Goal: Information Seeking & Learning: Learn about a topic

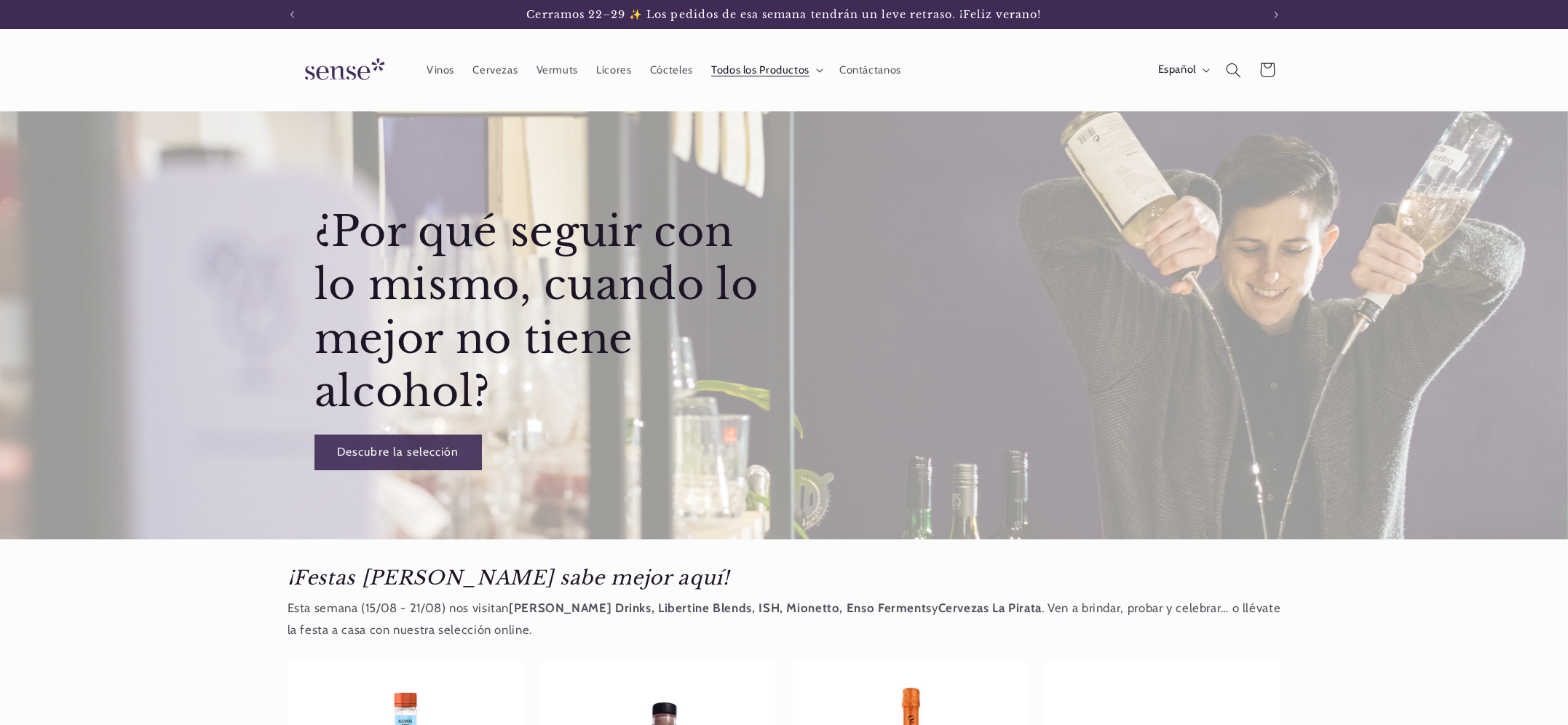
click at [811, 72] on summary "Todos los Productos" at bounding box center [766, 69] width 129 height 32
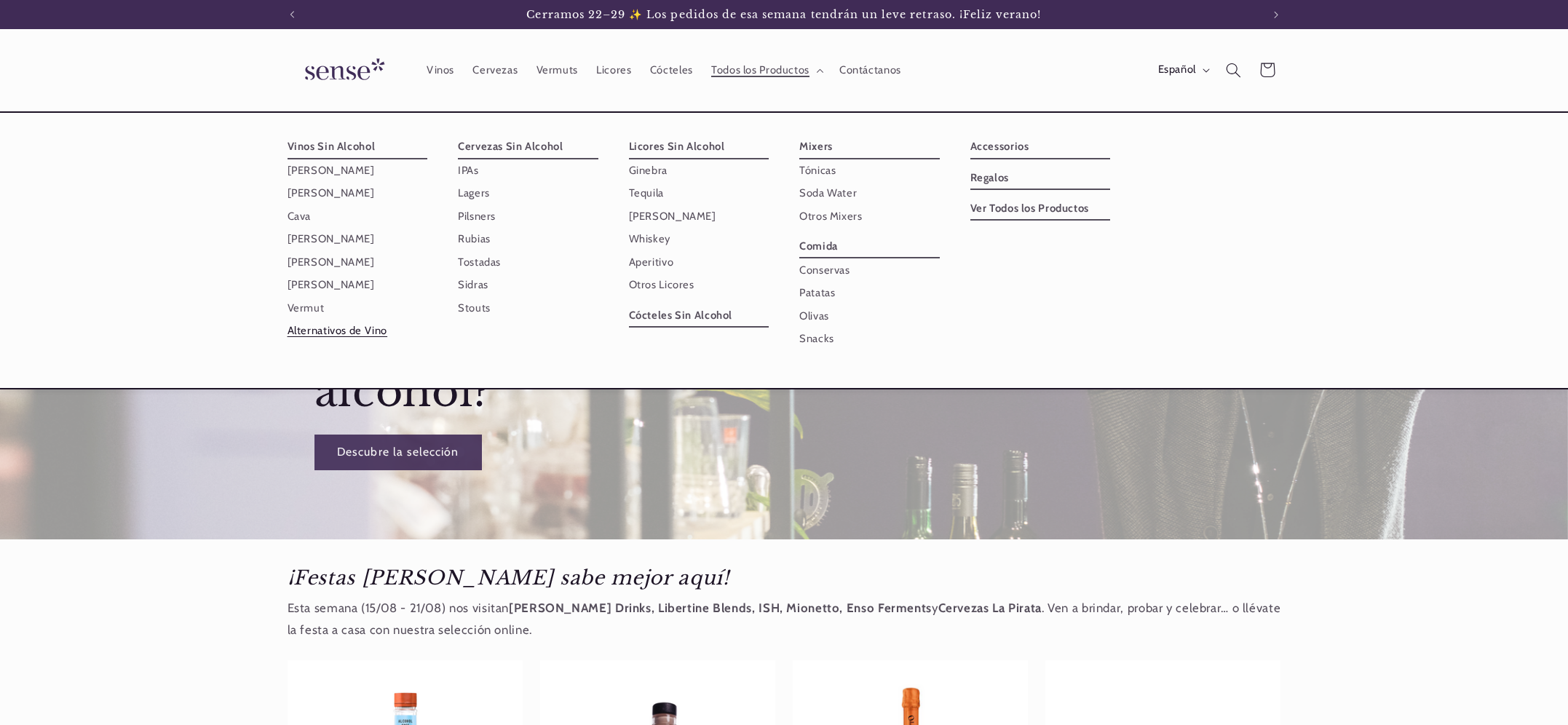
click at [362, 334] on link "Alternativos de Vino" at bounding box center [358, 331] width 141 height 23
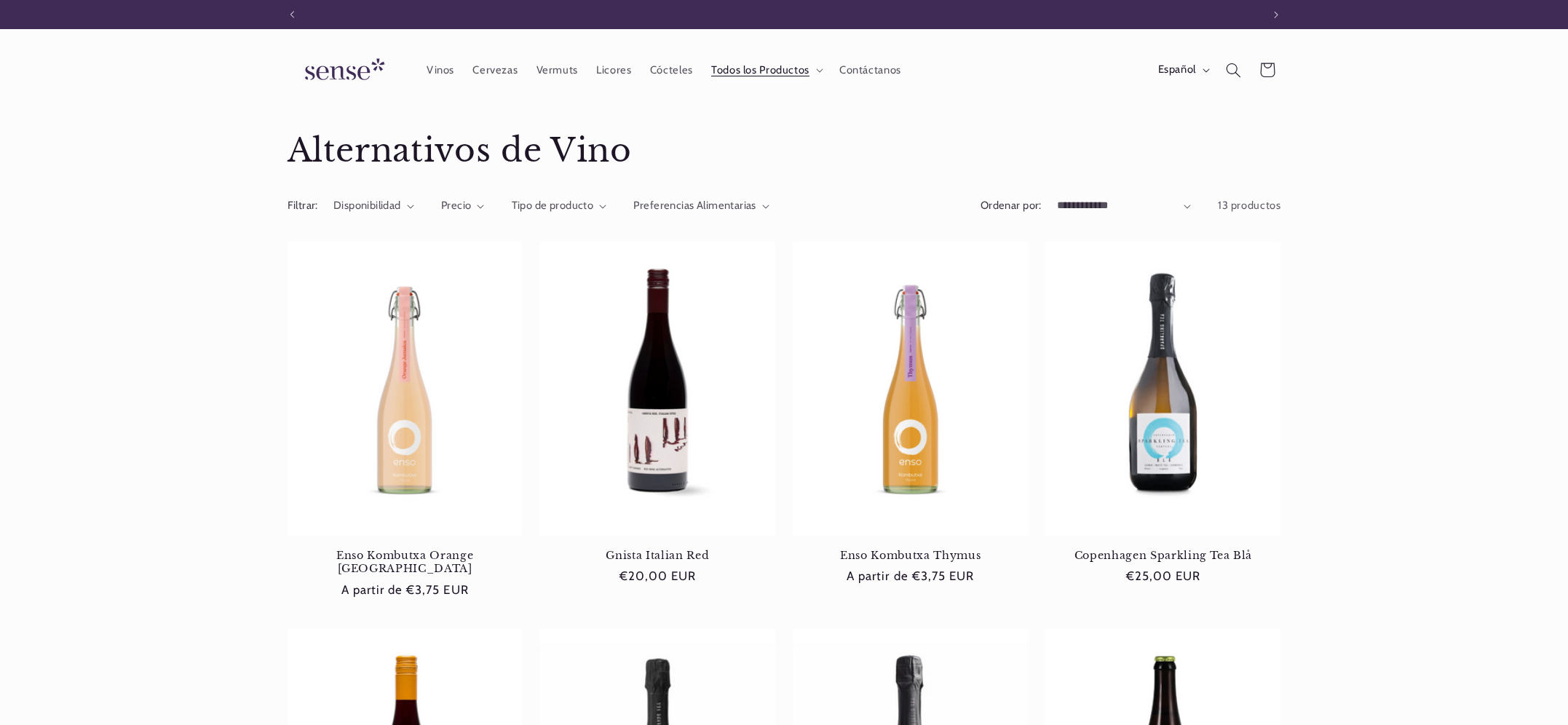
scroll to position [0, 969]
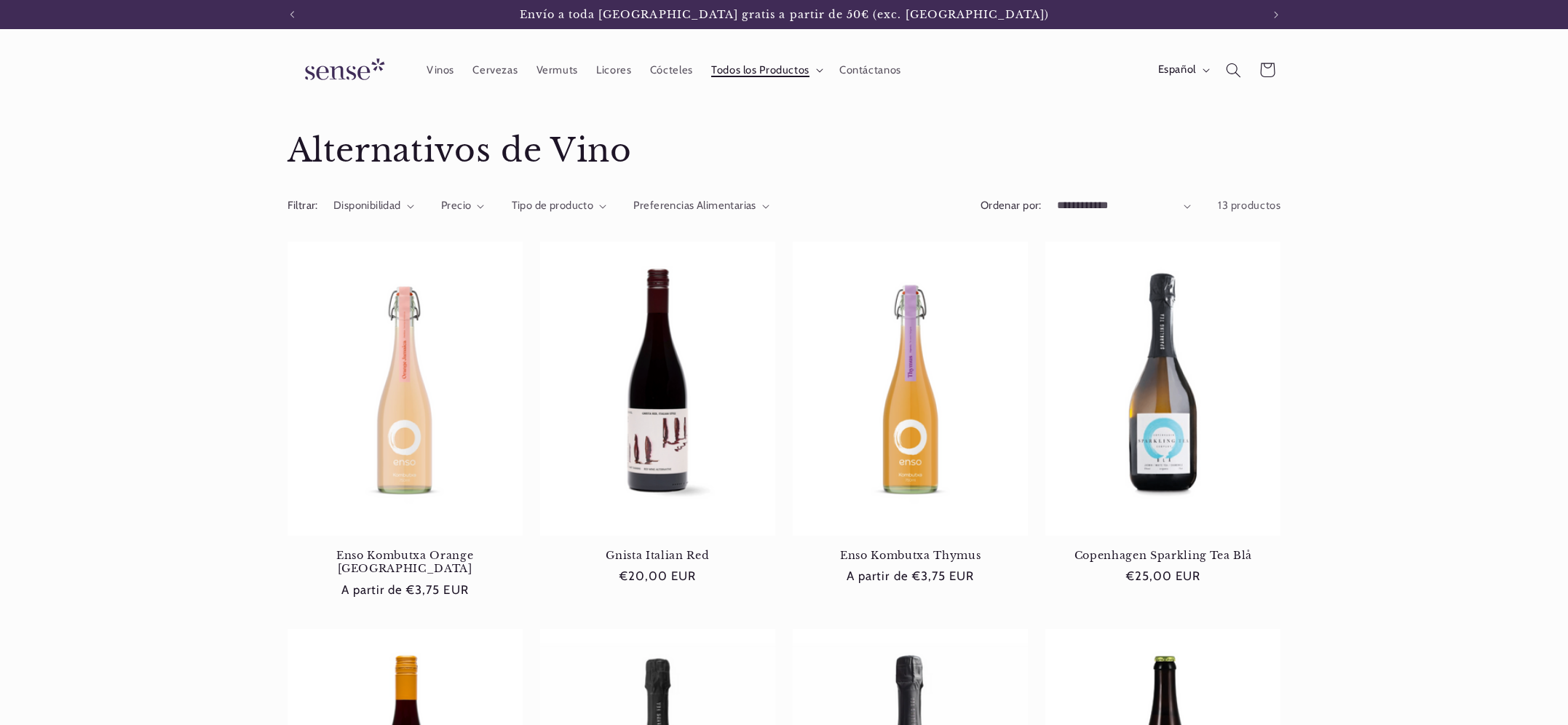
click at [748, 67] on span "Todos los Productos" at bounding box center [760, 69] width 99 height 14
click at [355, 70] on img at bounding box center [342, 70] width 109 height 41
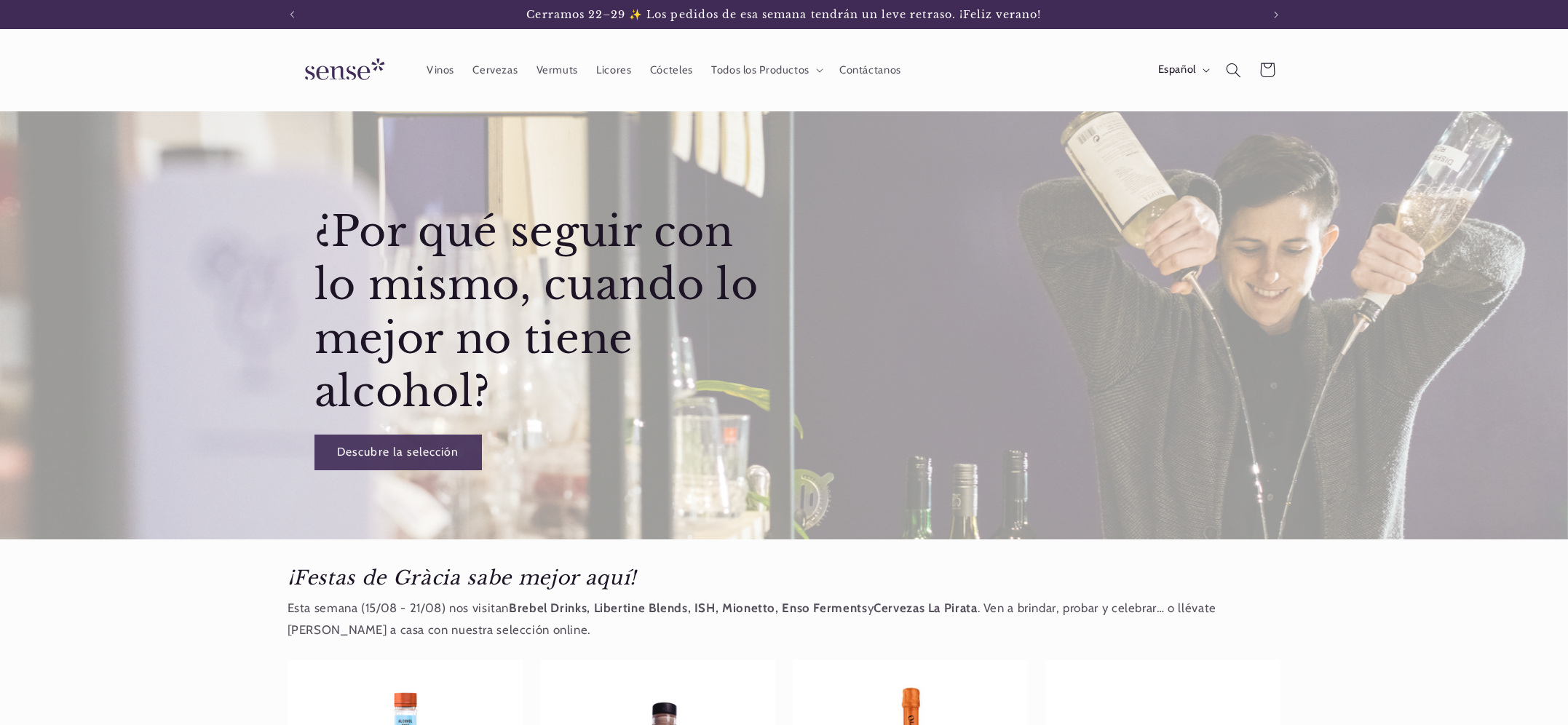
scroll to position [0, 969]
click at [762, 69] on span "Todos los Productos" at bounding box center [760, 69] width 99 height 14
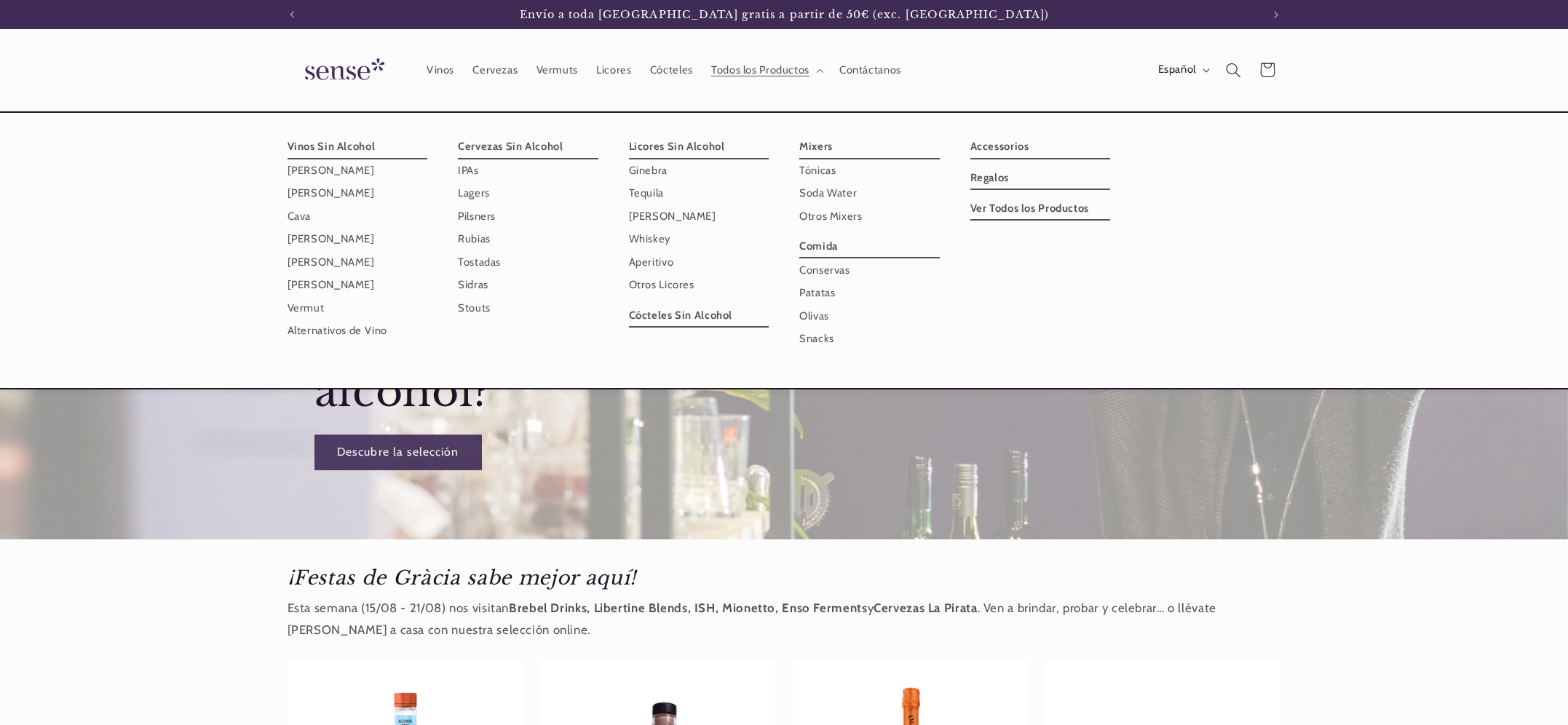
scroll to position [0, 0]
click at [362, 326] on link "Alternativos de Vino" at bounding box center [358, 331] width 141 height 23
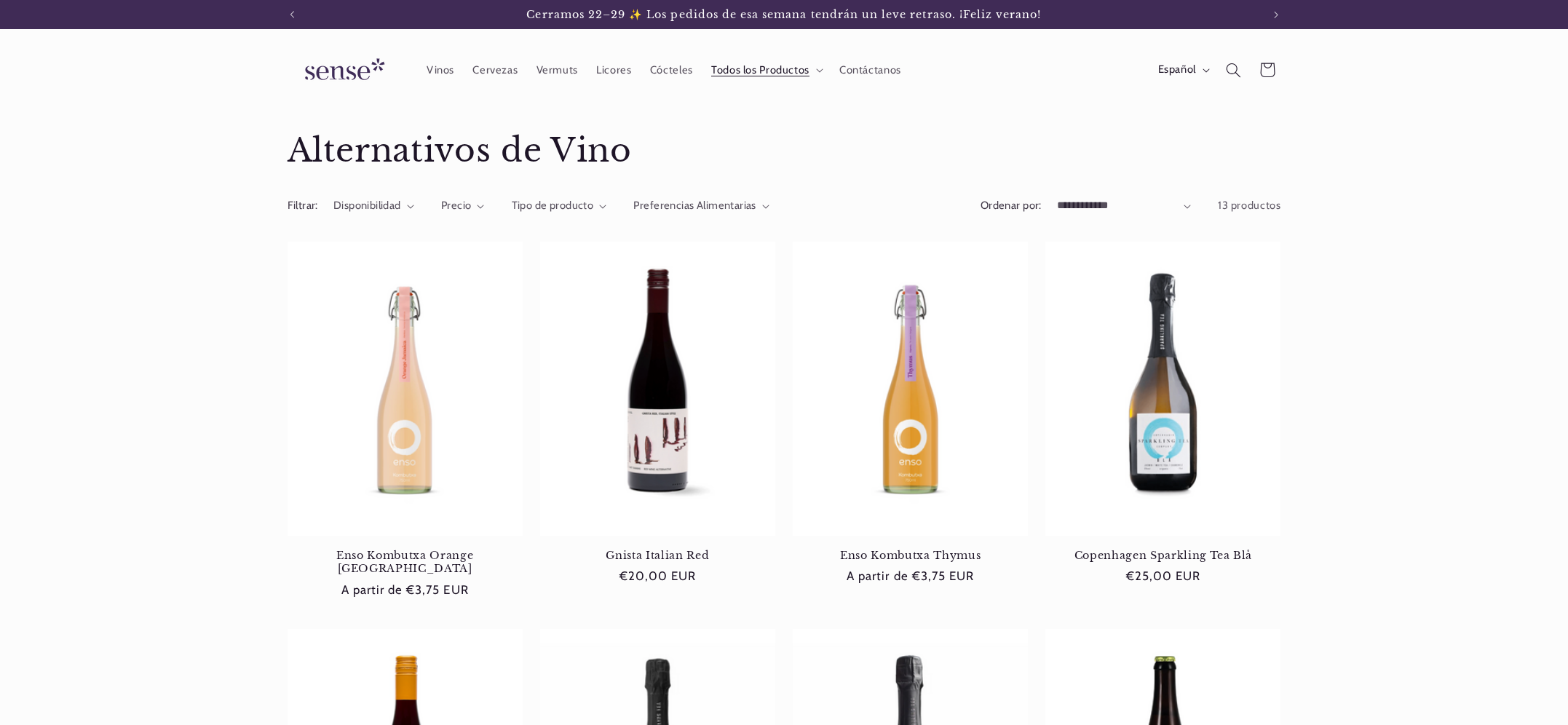
scroll to position [0, 969]
click at [748, 65] on span "Todos los Productos" at bounding box center [760, 69] width 99 height 14
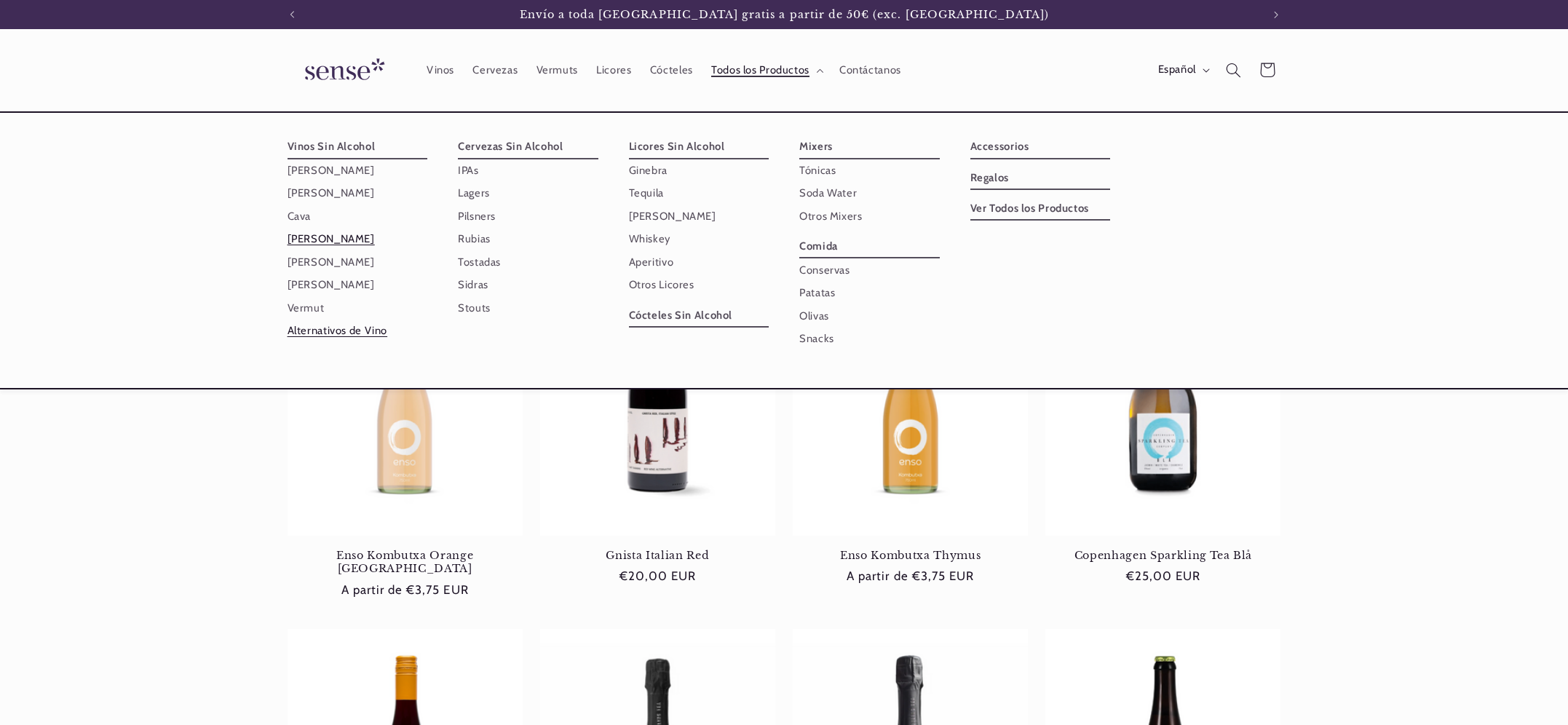
click at [326, 239] on link "[PERSON_NAME]" at bounding box center [358, 239] width 141 height 23
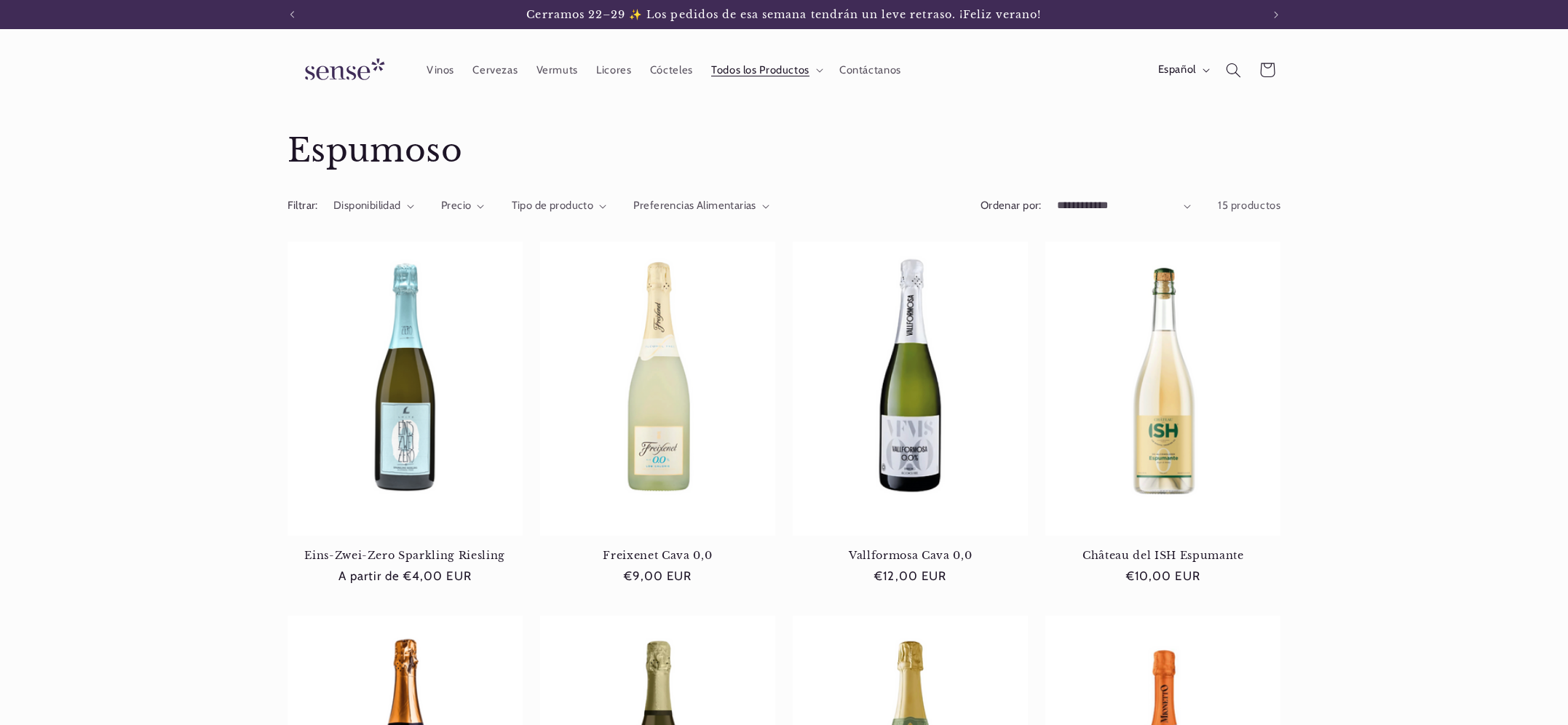
scroll to position [0, 969]
click at [745, 73] on span "Todos los Productos" at bounding box center [760, 69] width 99 height 14
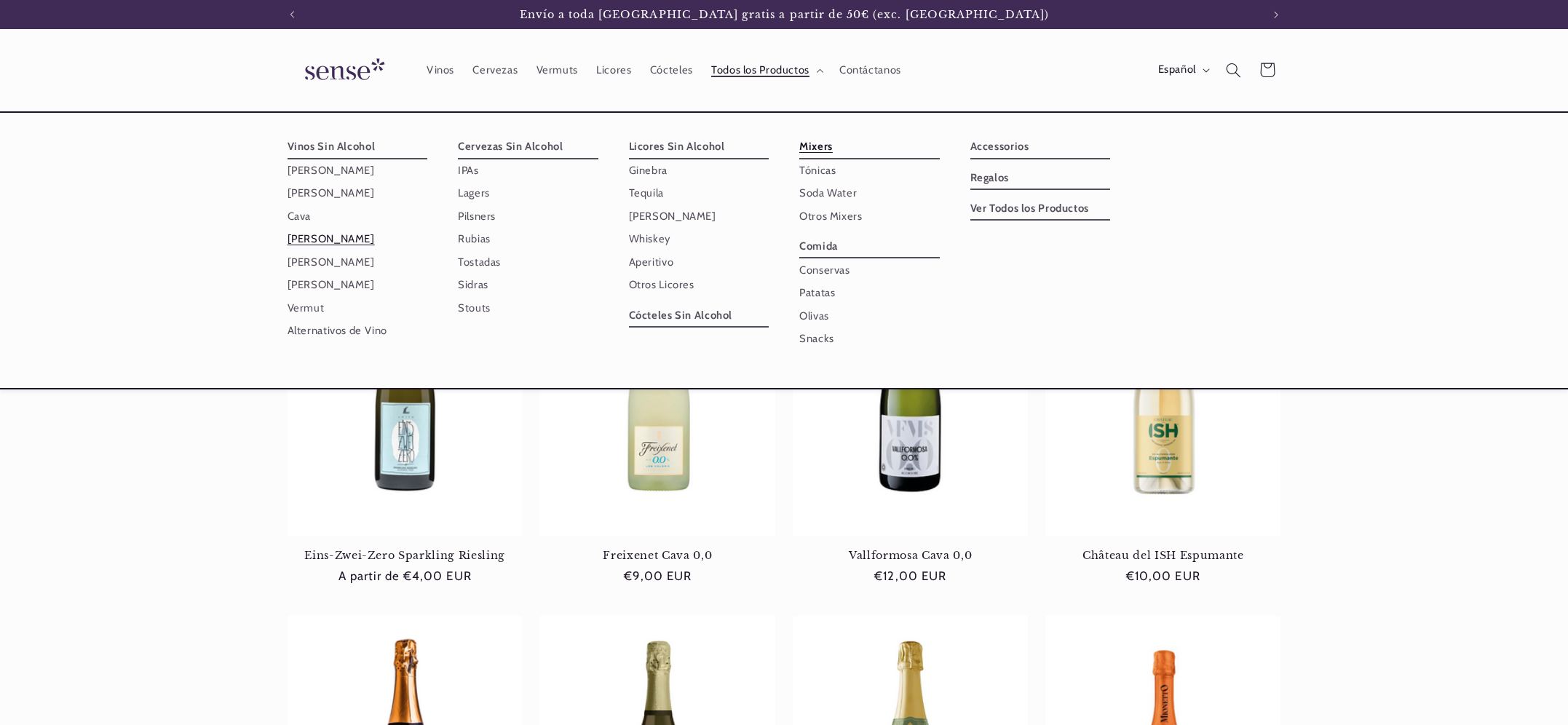
click at [819, 145] on link "Mixers" at bounding box center [870, 146] width 141 height 23
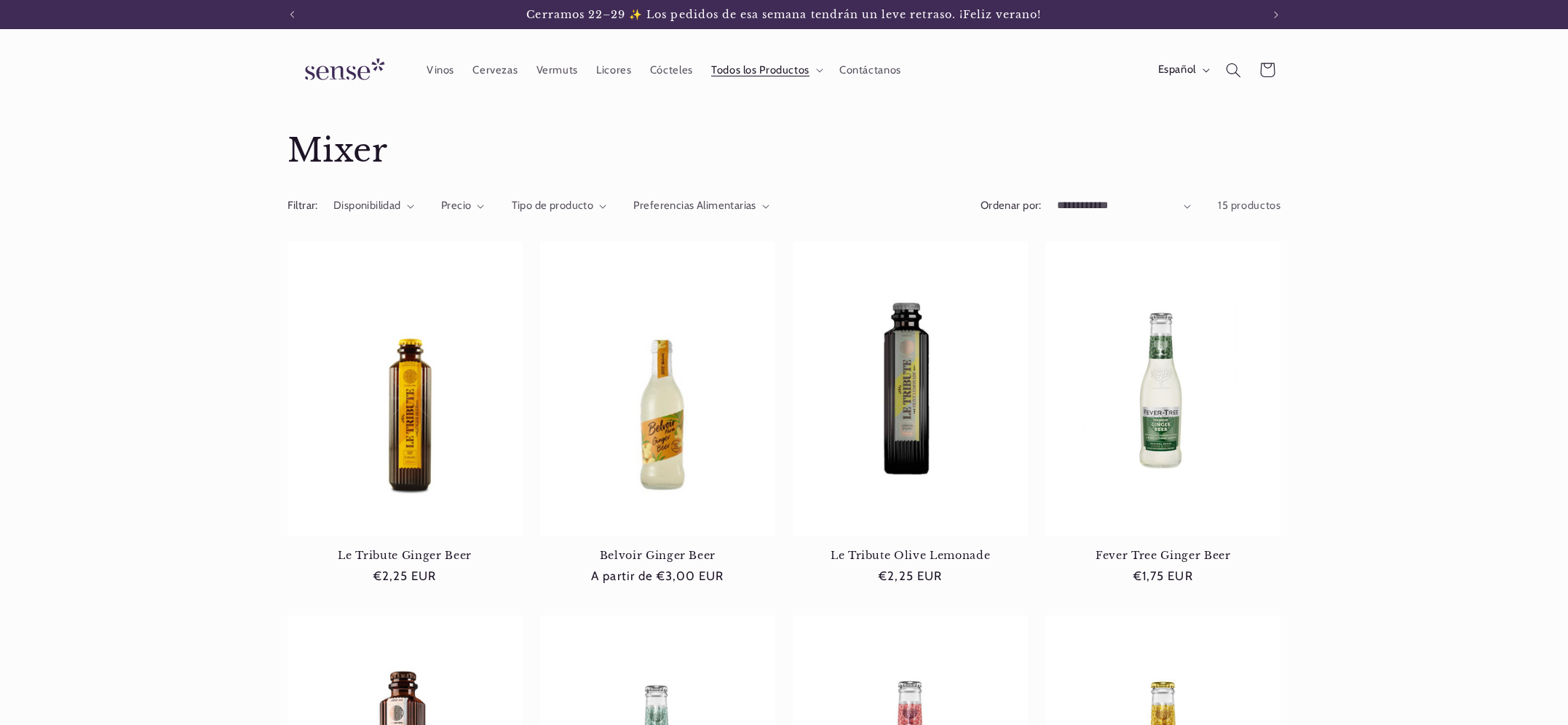
scroll to position [0, 969]
click at [741, 64] on span "Todos los Productos" at bounding box center [760, 69] width 99 height 14
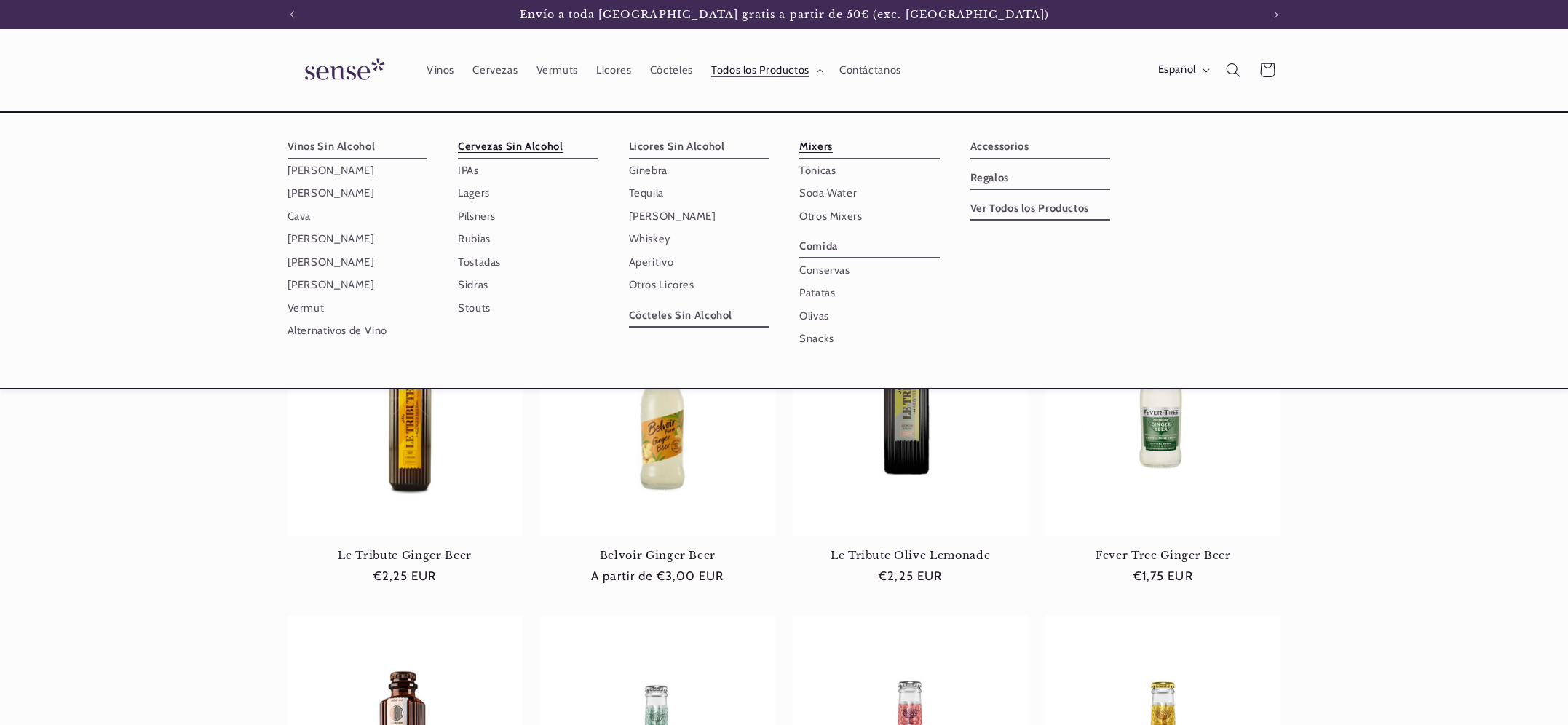
click at [512, 147] on link "Cervezas Sin Alcohol" at bounding box center [528, 146] width 141 height 23
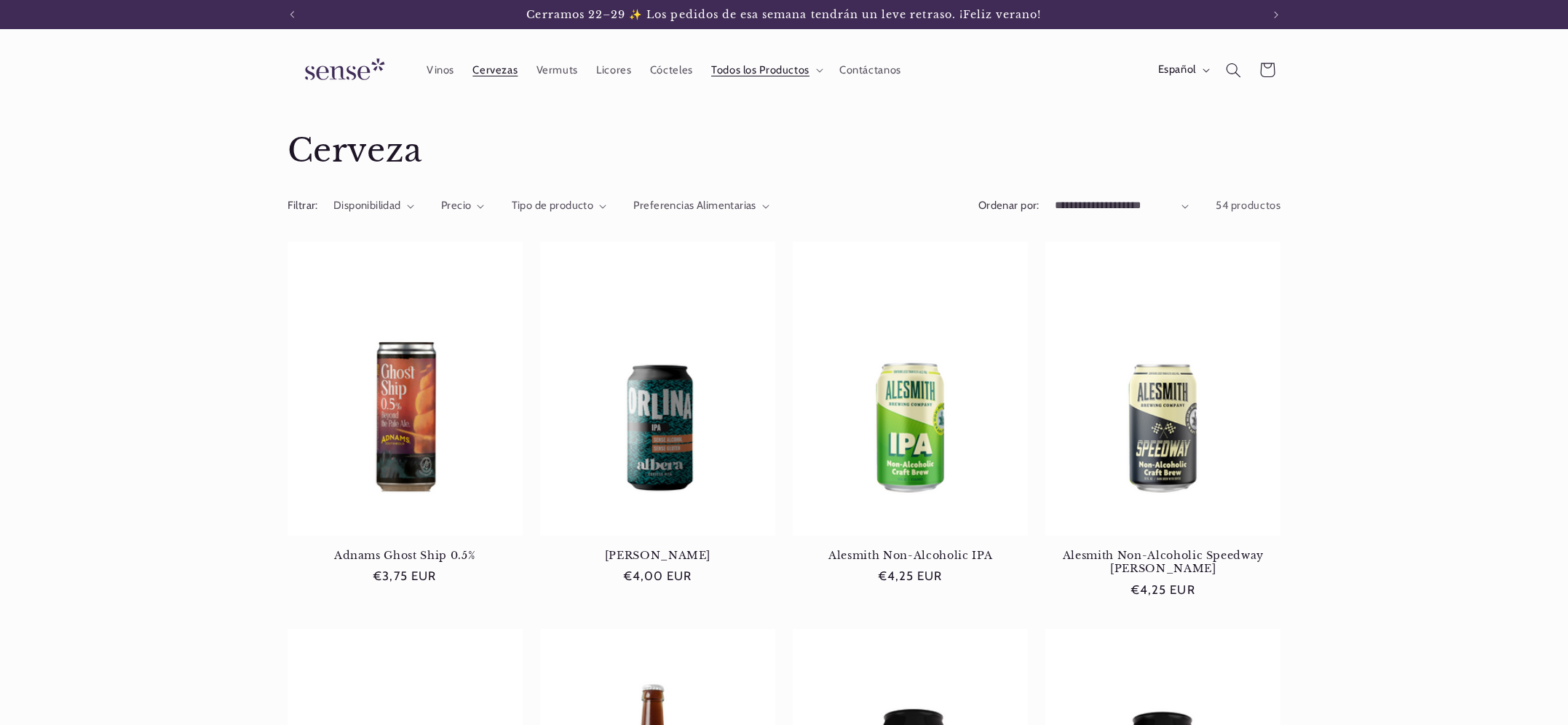
click at [349, 67] on img at bounding box center [342, 70] width 109 height 41
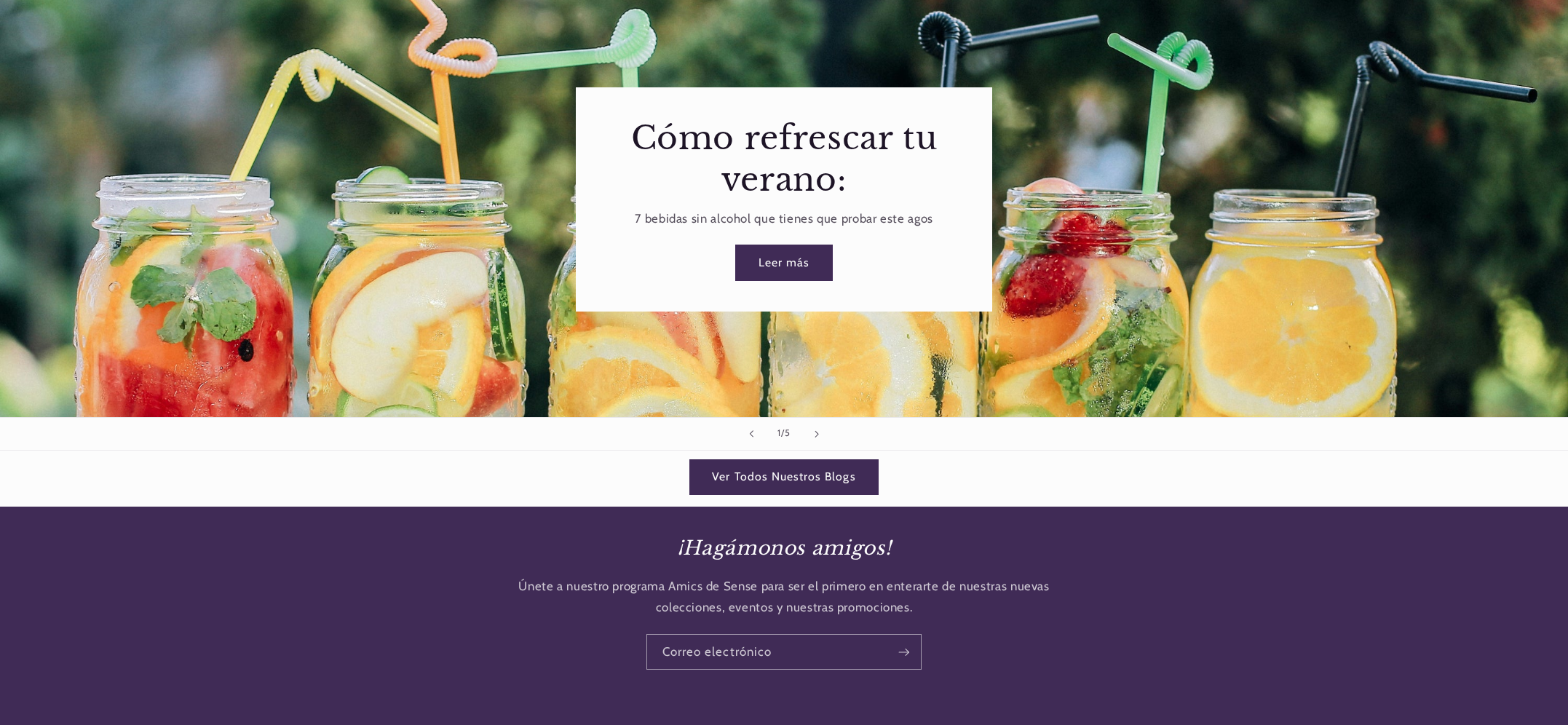
scroll to position [2768, 0]
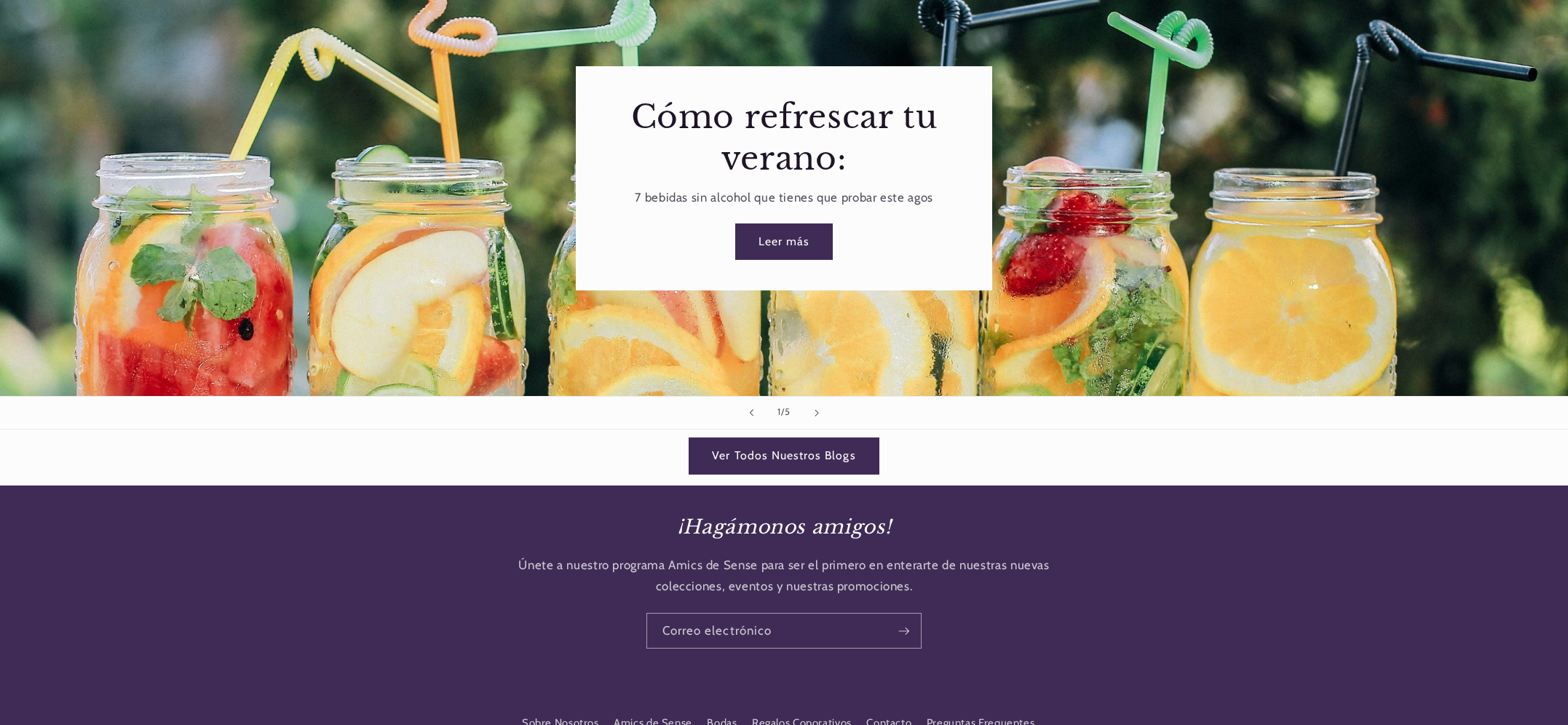
click at [769, 446] on link "Ver Todos Nuestros Blogs" at bounding box center [784, 456] width 190 height 36
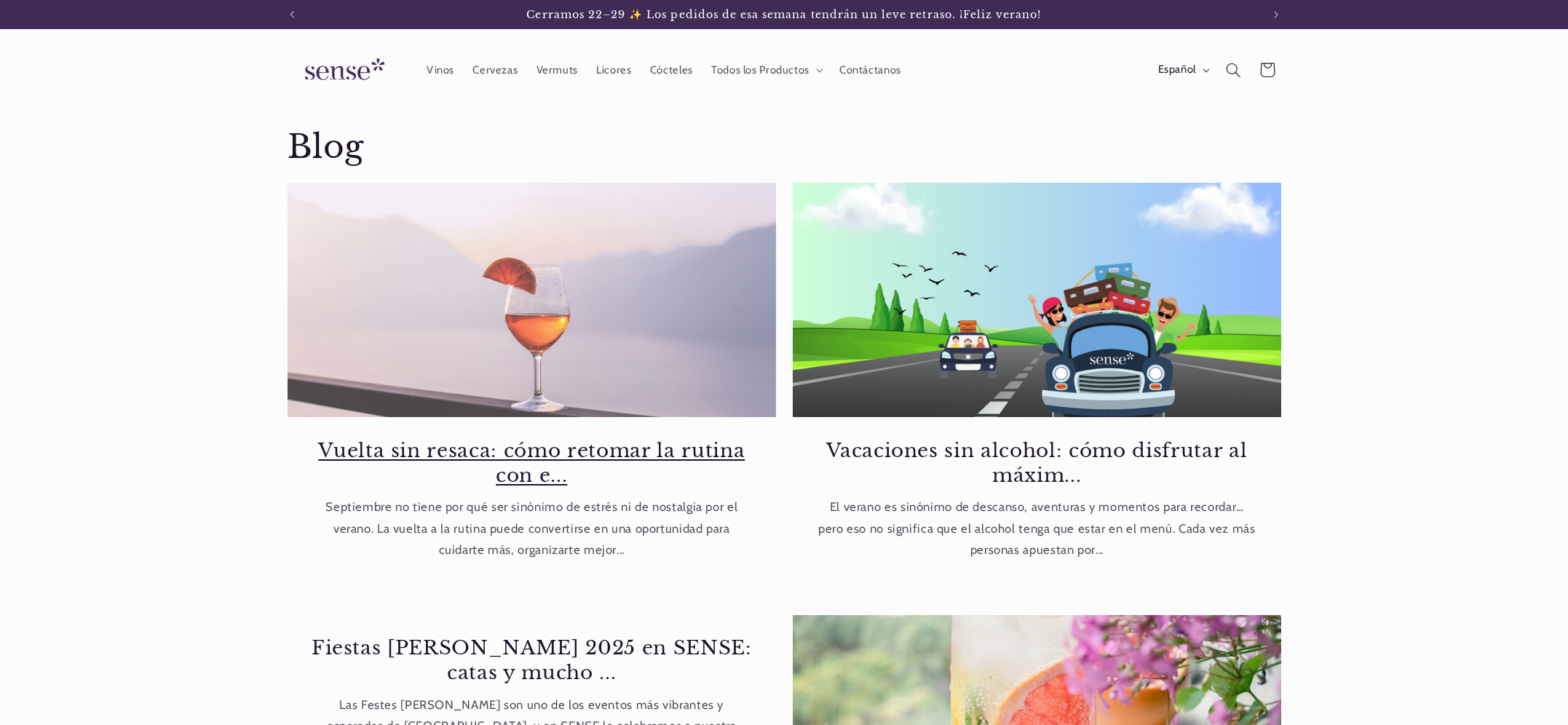
click at [580, 438] on link "Vuelta sin resaca: cómo retomar la rutina con e..." at bounding box center [531, 462] width 443 height 50
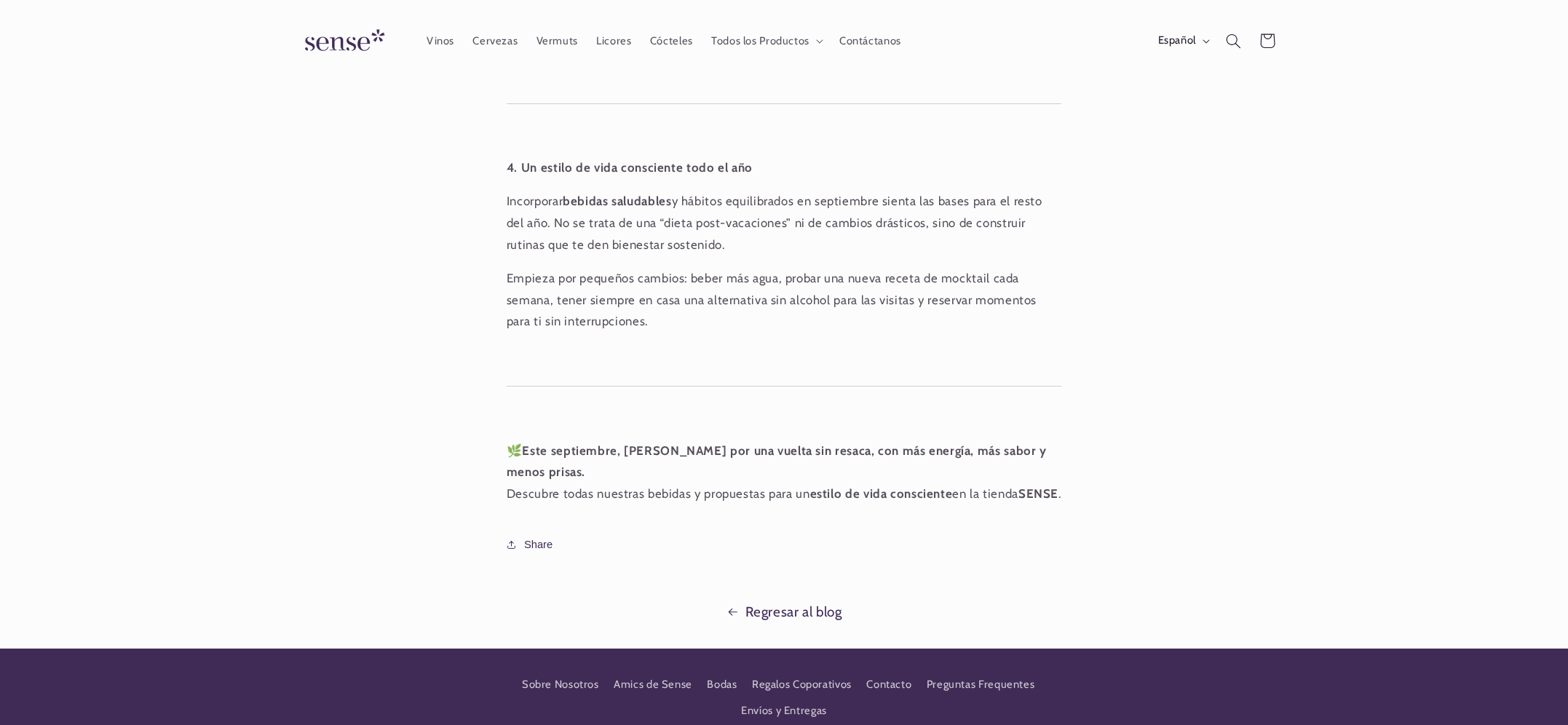
click at [343, 31] on img at bounding box center [342, 41] width 109 height 41
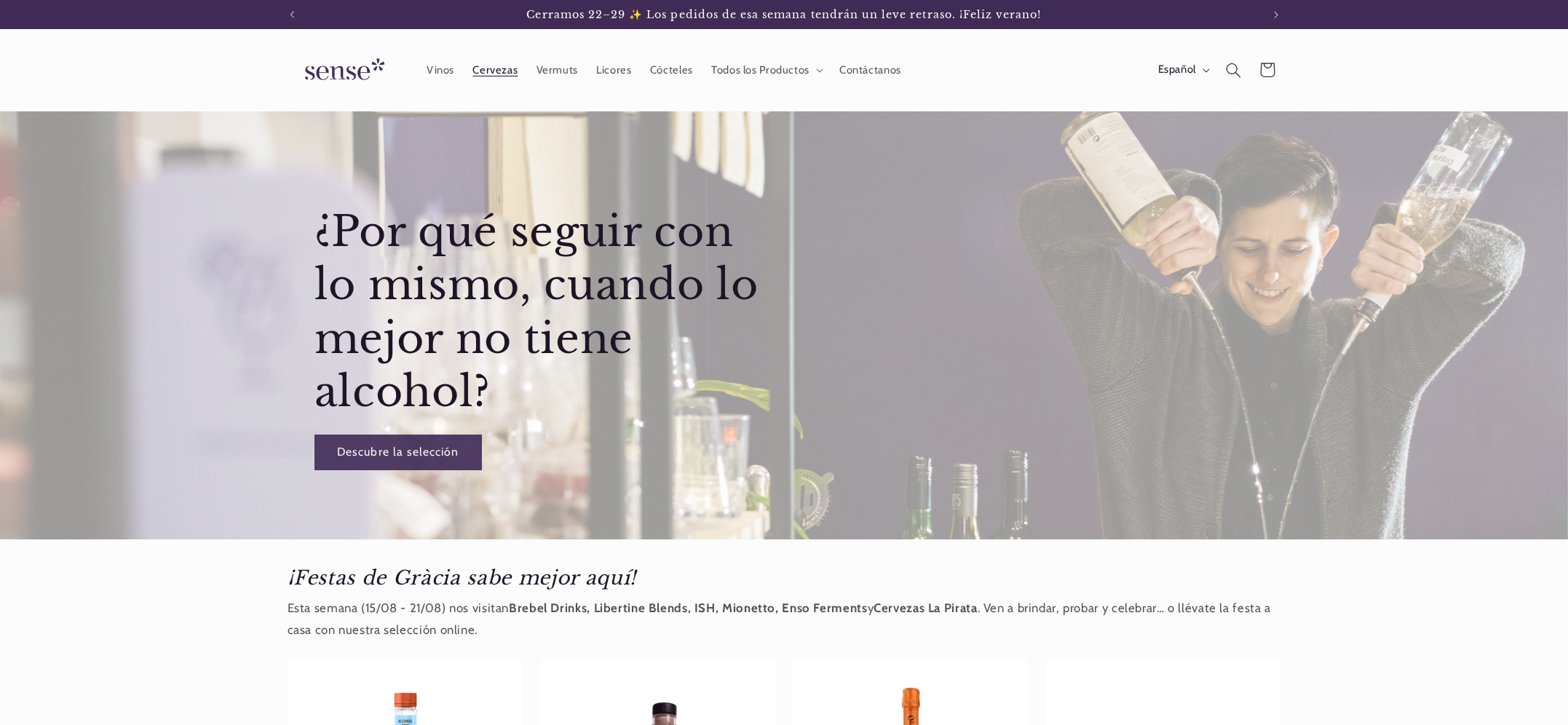
click at [497, 67] on span "Cervezas" at bounding box center [495, 69] width 45 height 14
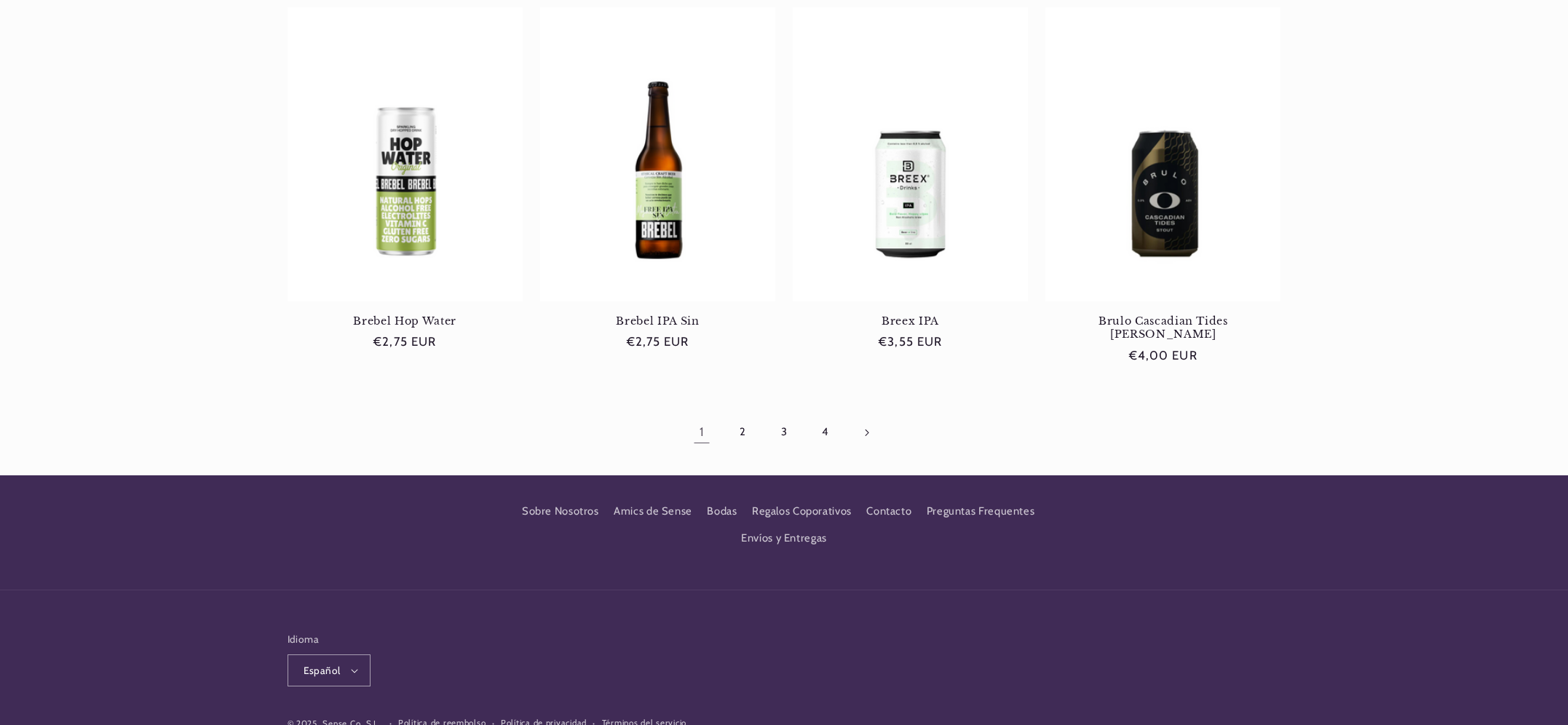
scroll to position [1415, 0]
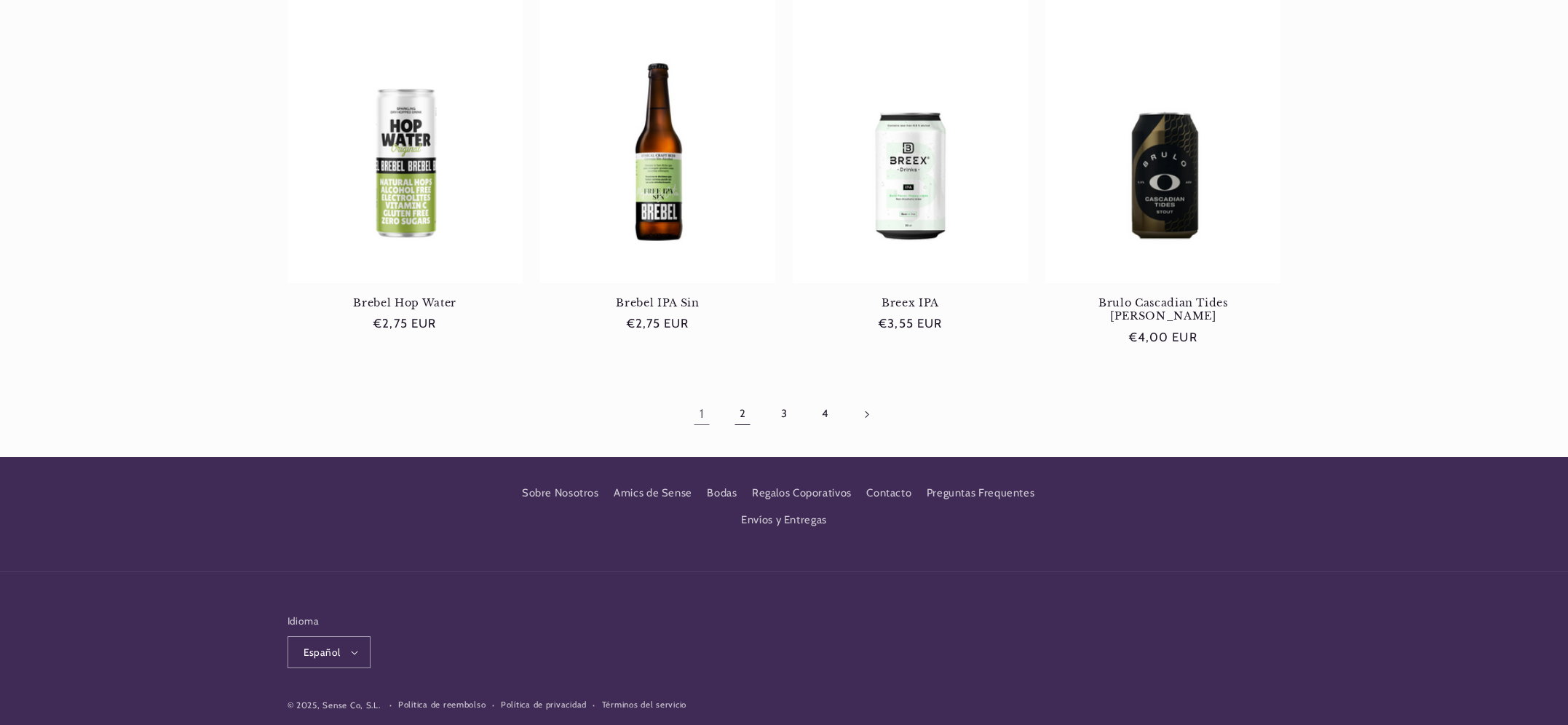
click at [739, 398] on link "2" at bounding box center [742, 415] width 34 height 34
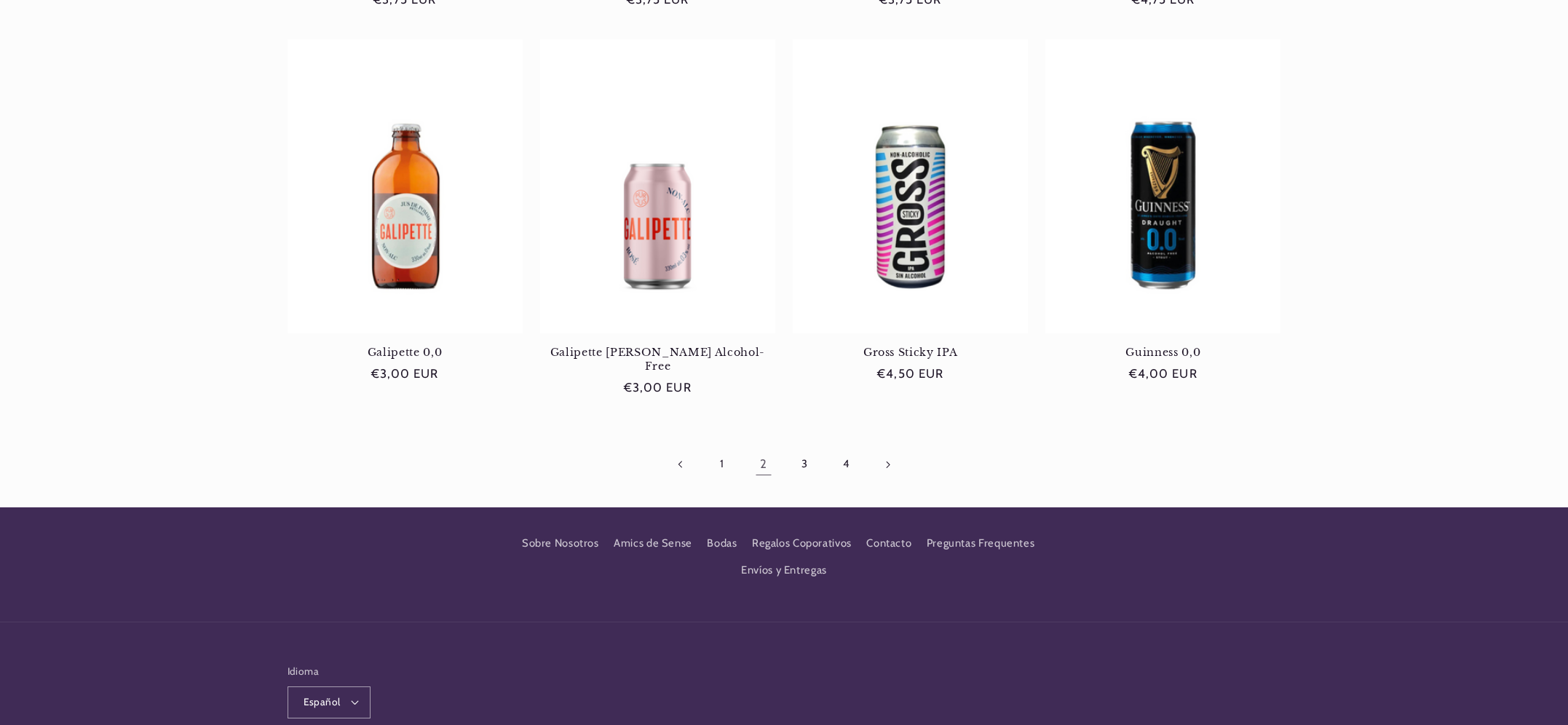
scroll to position [1396, 0]
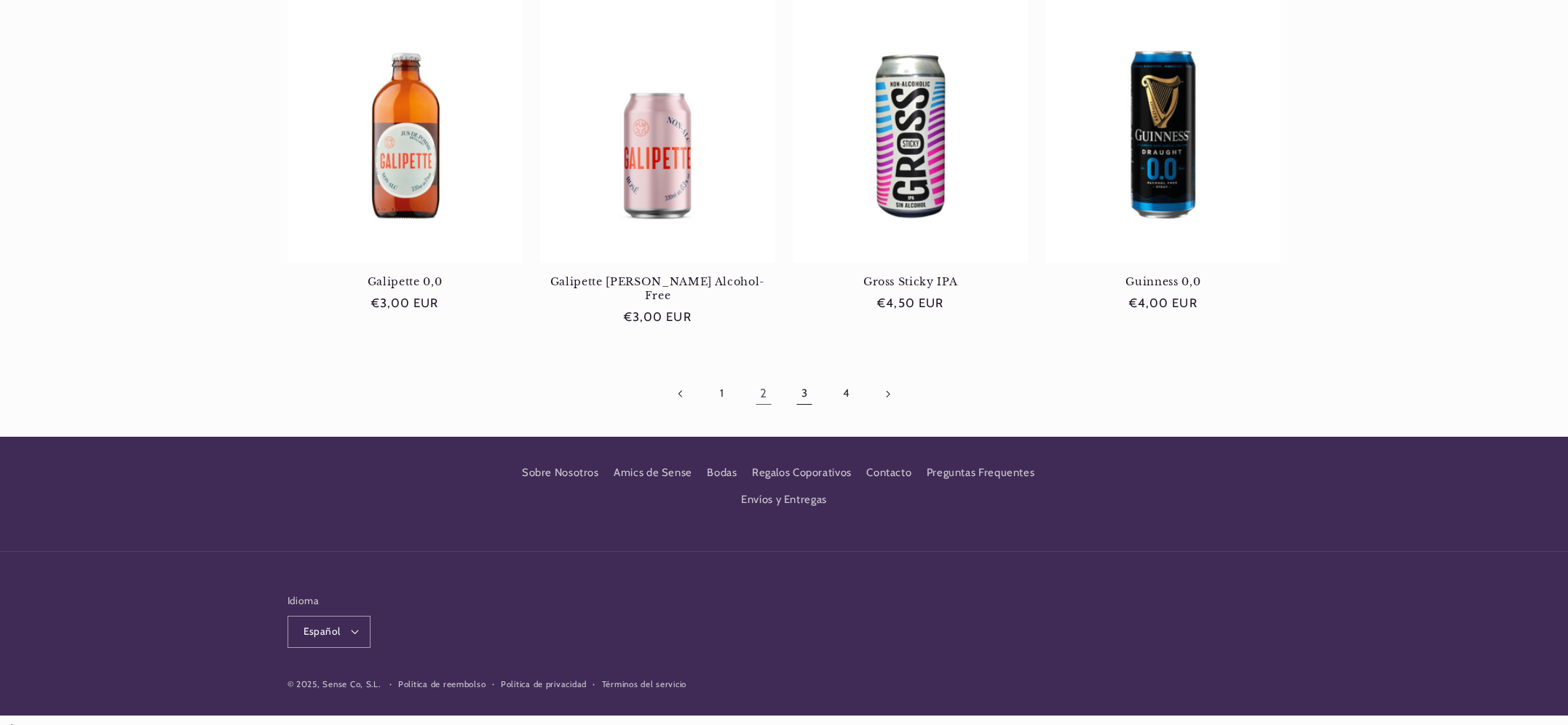
click at [805, 379] on link "3" at bounding box center [804, 394] width 34 height 34
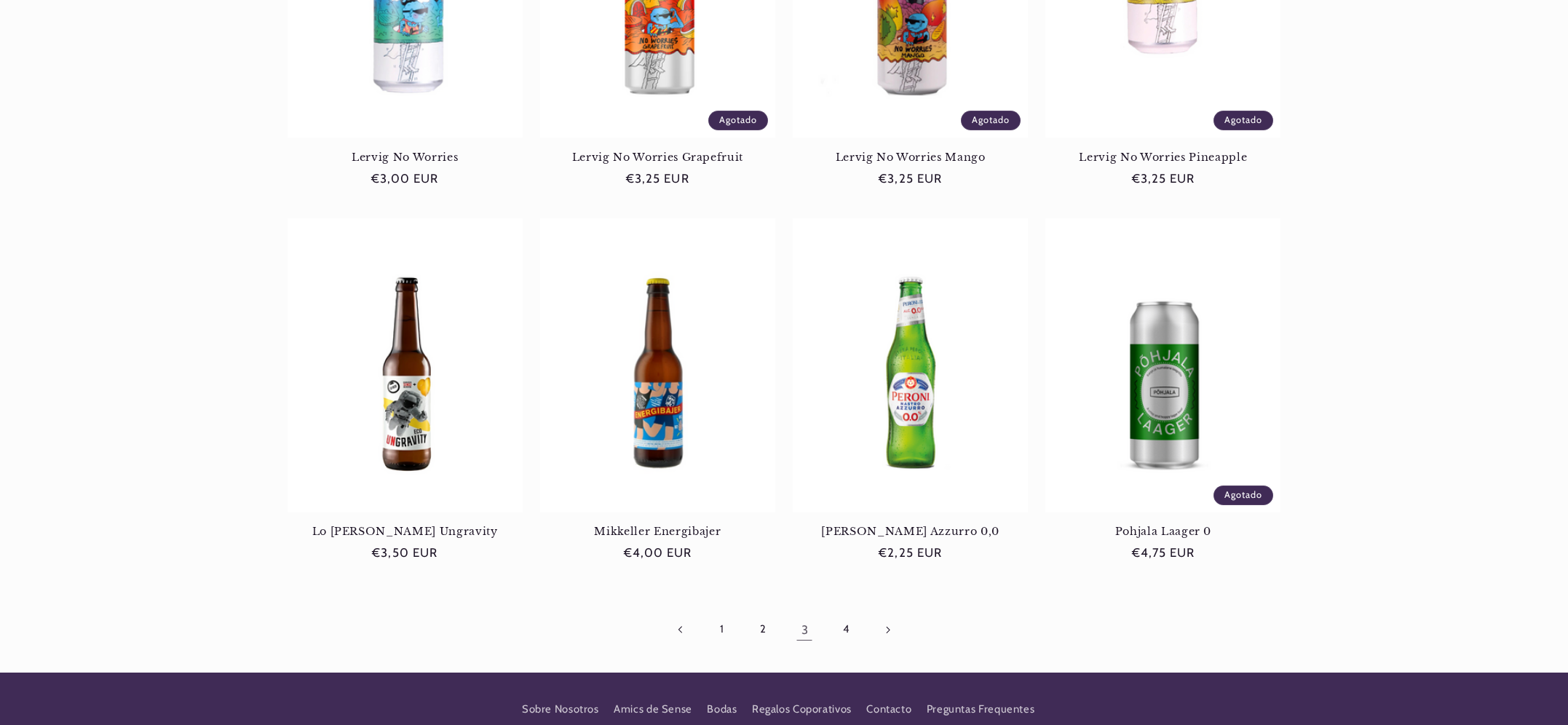
scroll to position [1391, 0]
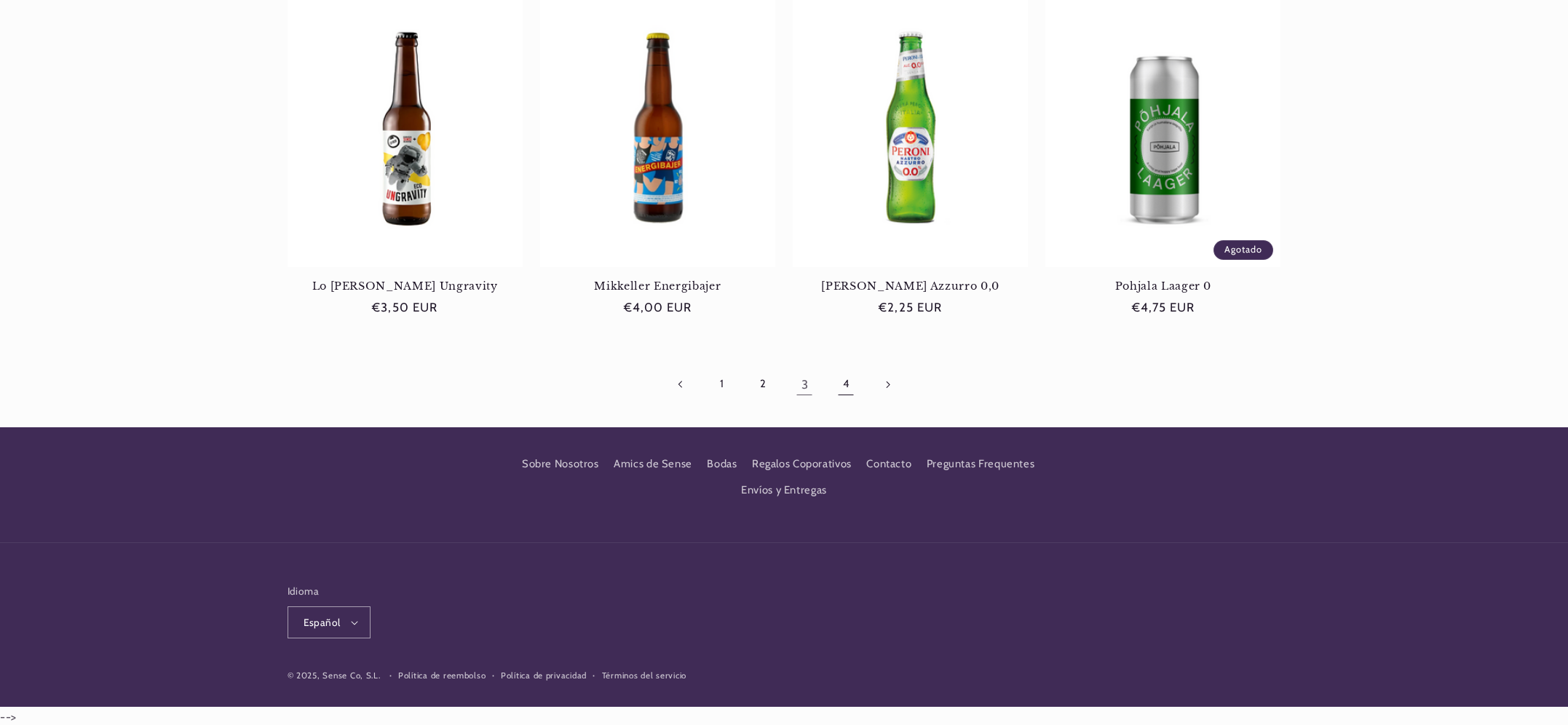
click at [841, 385] on link "4" at bounding box center [846, 385] width 34 height 34
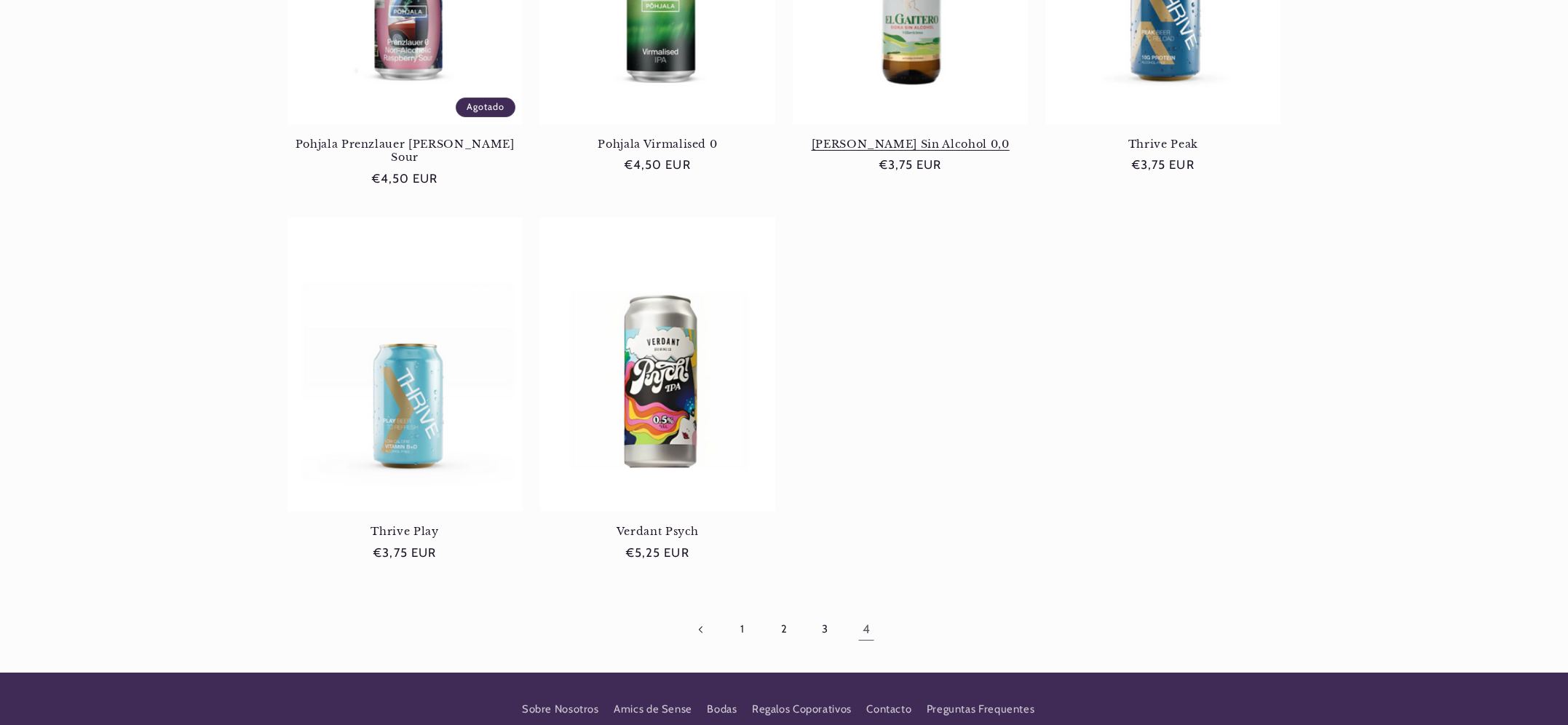
scroll to position [413, 0]
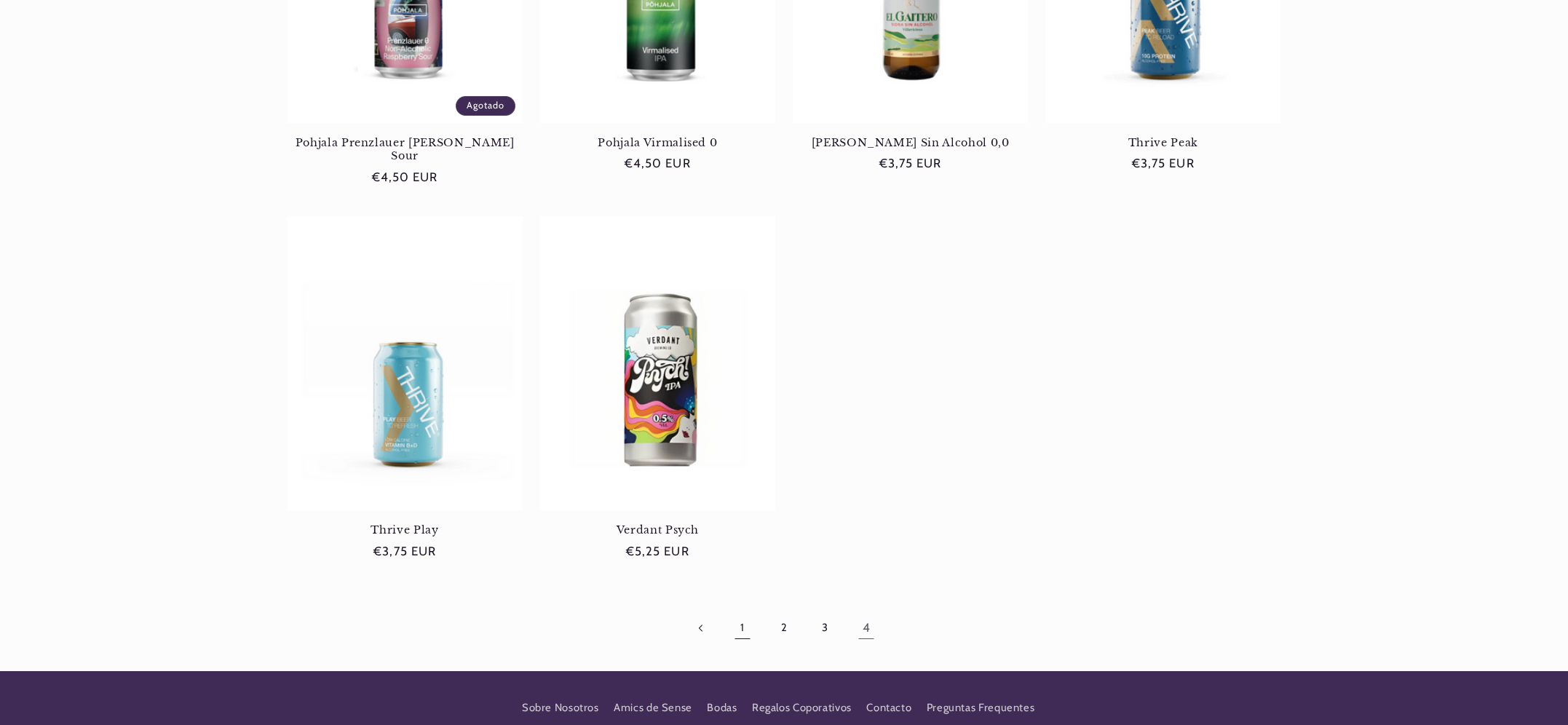
click at [738, 615] on link "1" at bounding box center [742, 628] width 34 height 34
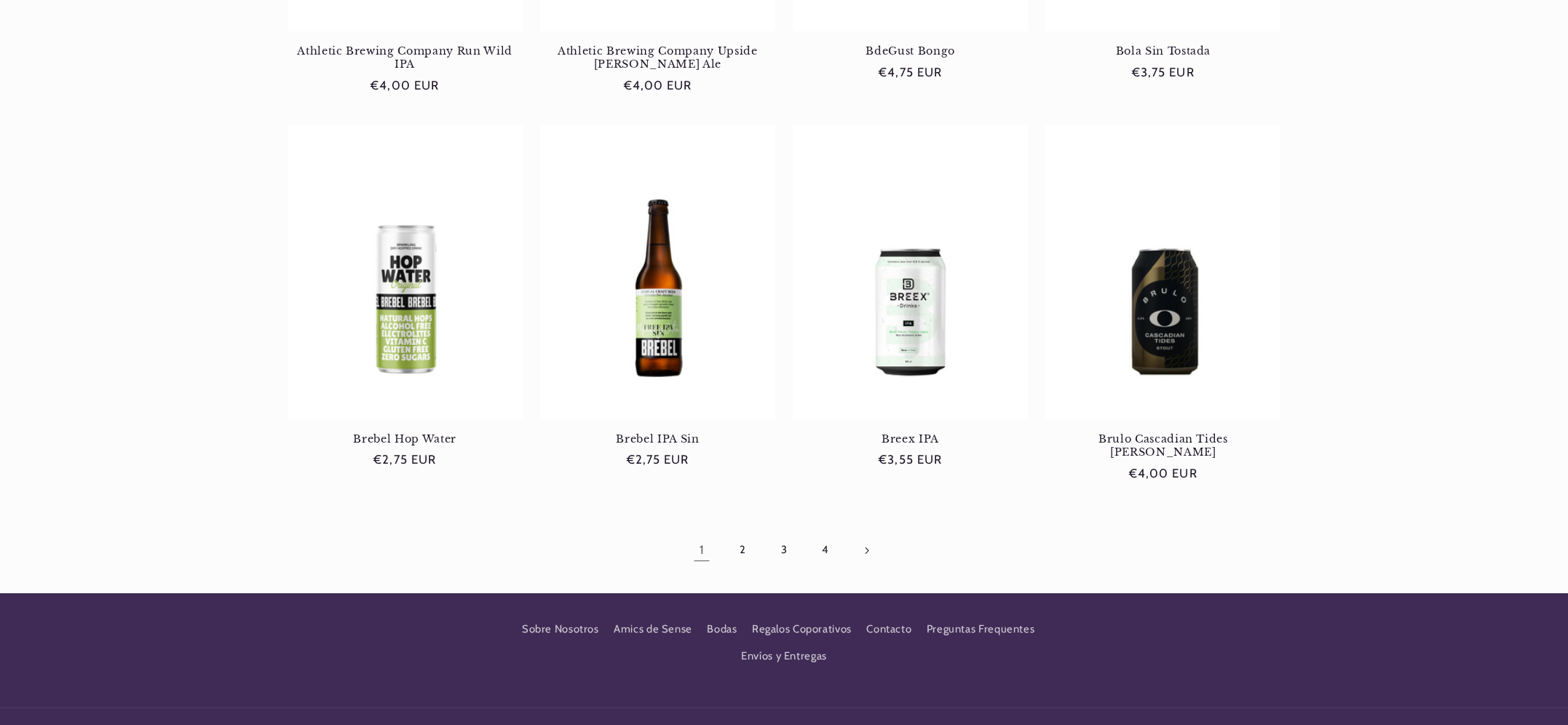
scroll to position [1279, 0]
click at [745, 533] on link "2" at bounding box center [742, 550] width 34 height 34
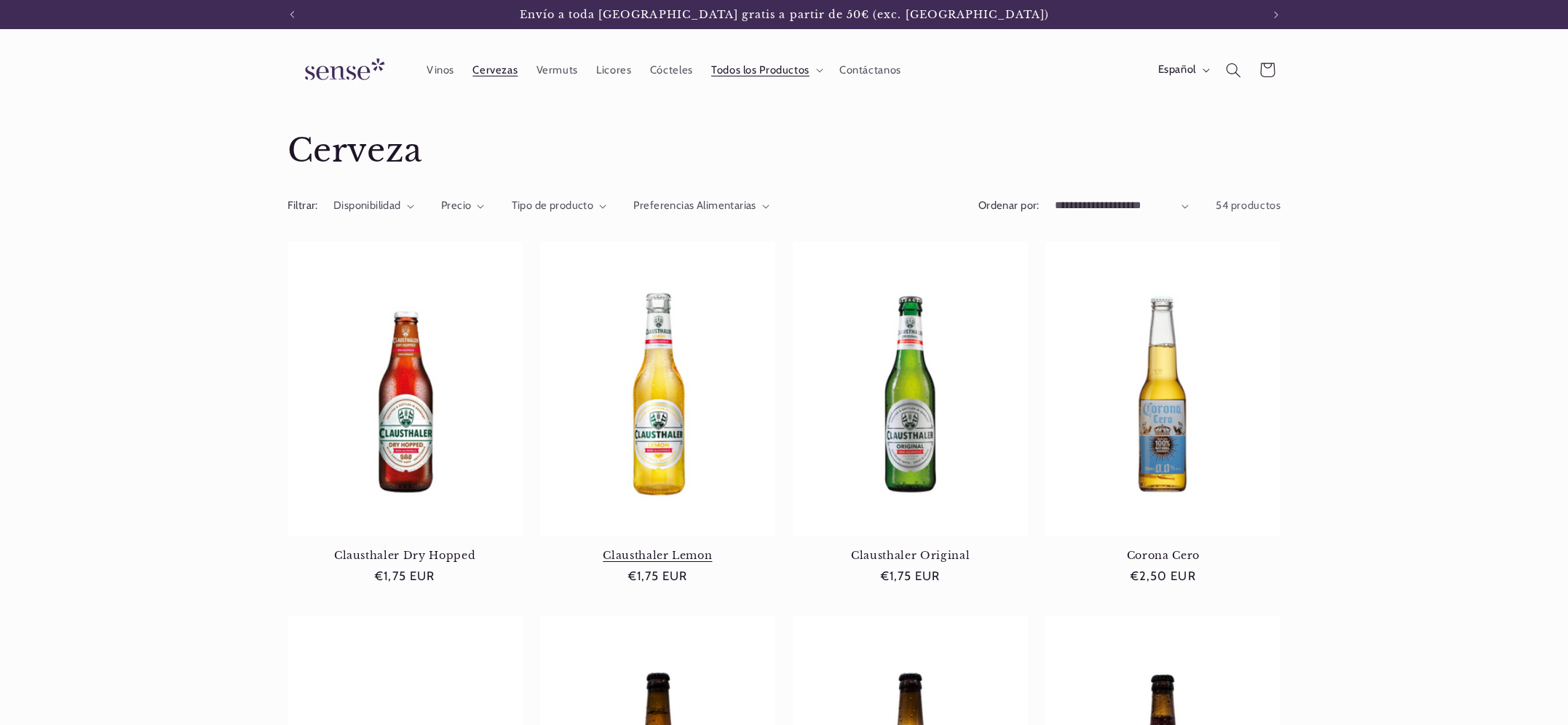
scroll to position [570, 0]
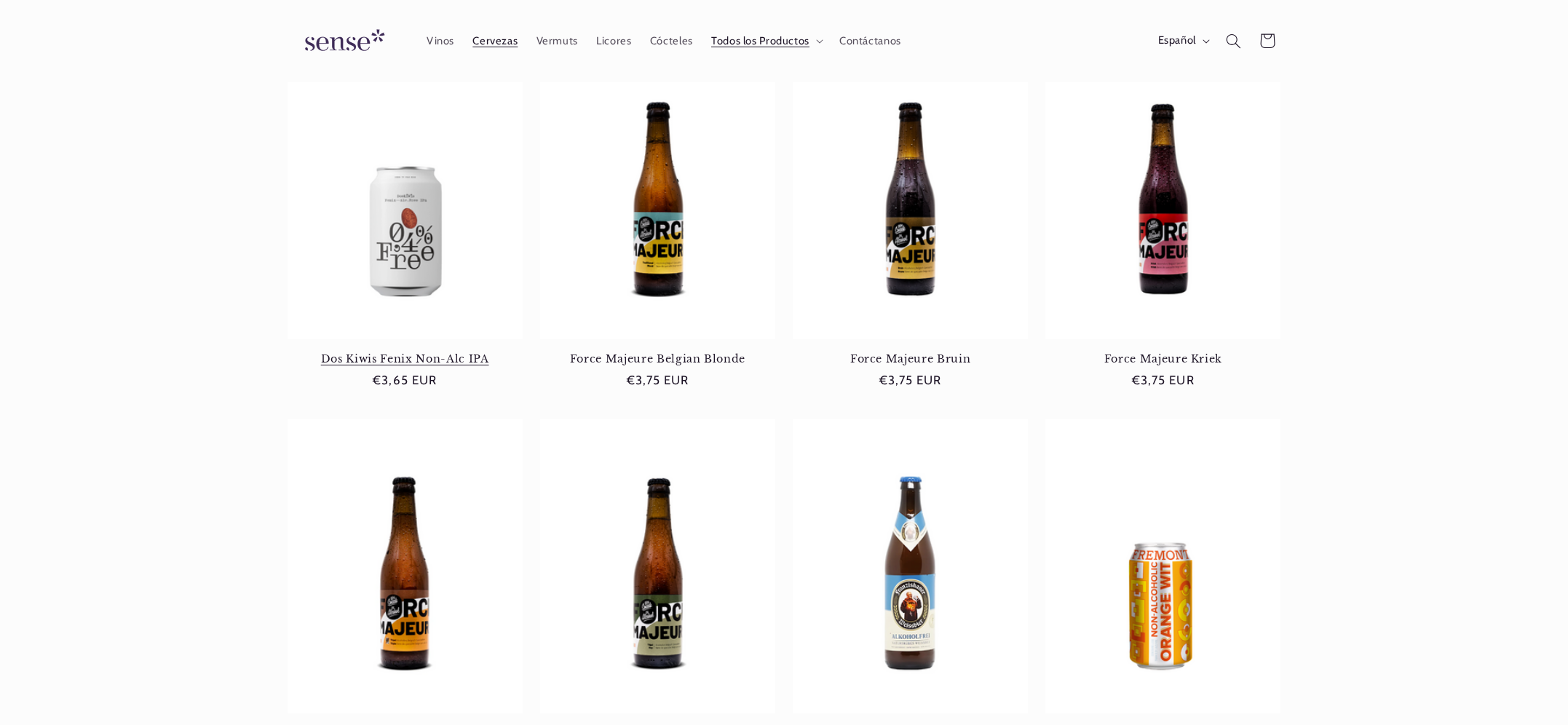
click at [388, 352] on link "Dos Kiwis Fenix Non-Alc IPA" at bounding box center [404, 358] width 236 height 13
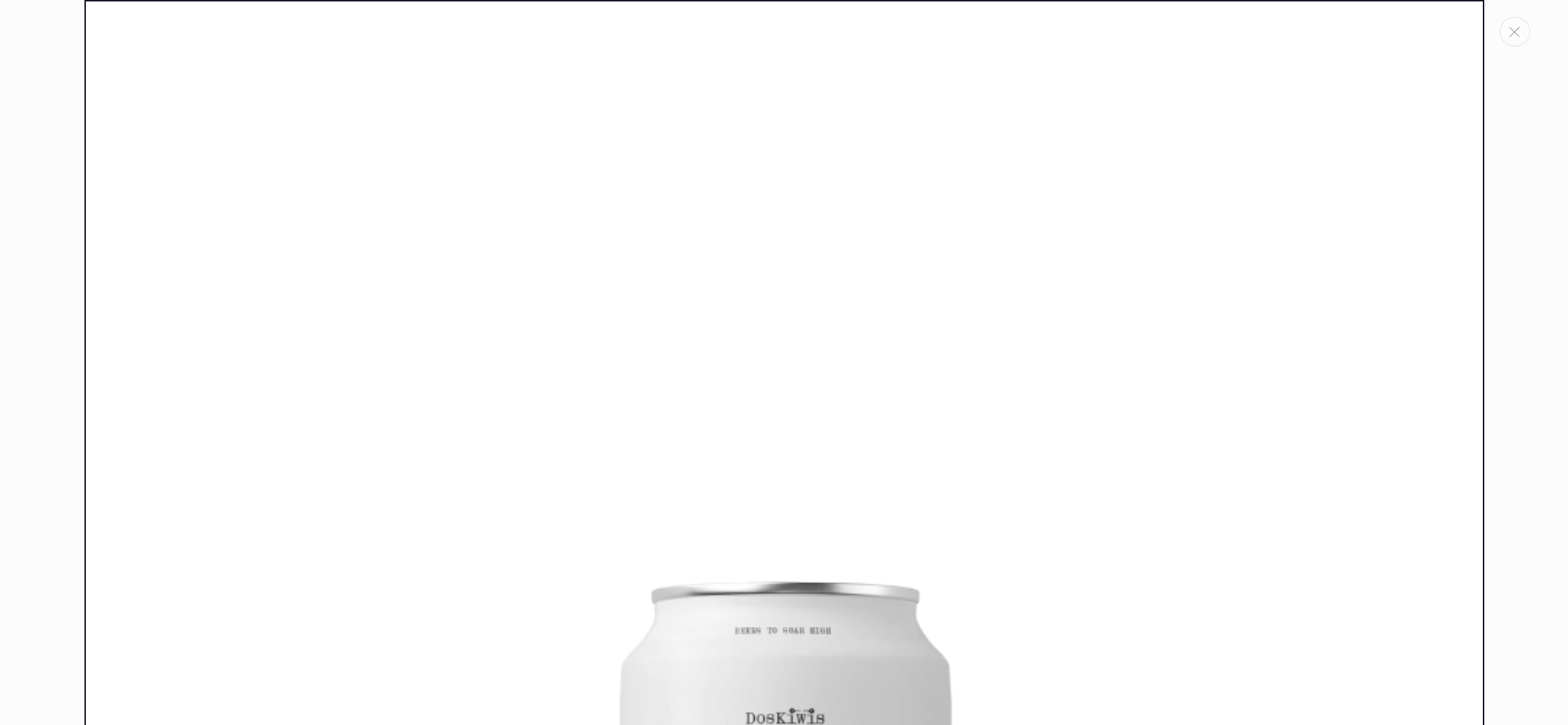
scroll to position [0, 969]
click at [1512, 35] on icon "Cerrar" at bounding box center [1515, 32] width 11 height 10
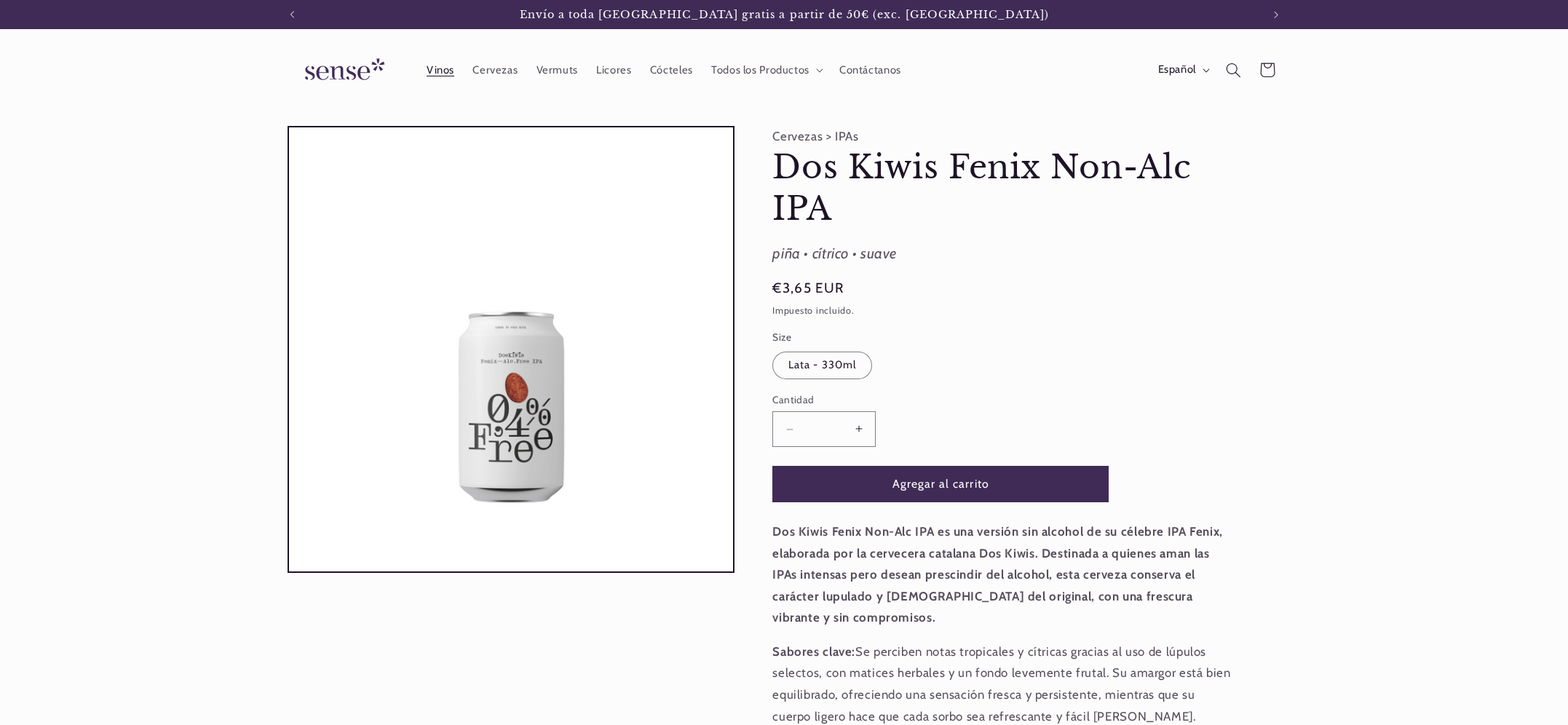
click at [436, 65] on span "Vinos" at bounding box center [440, 69] width 27 height 14
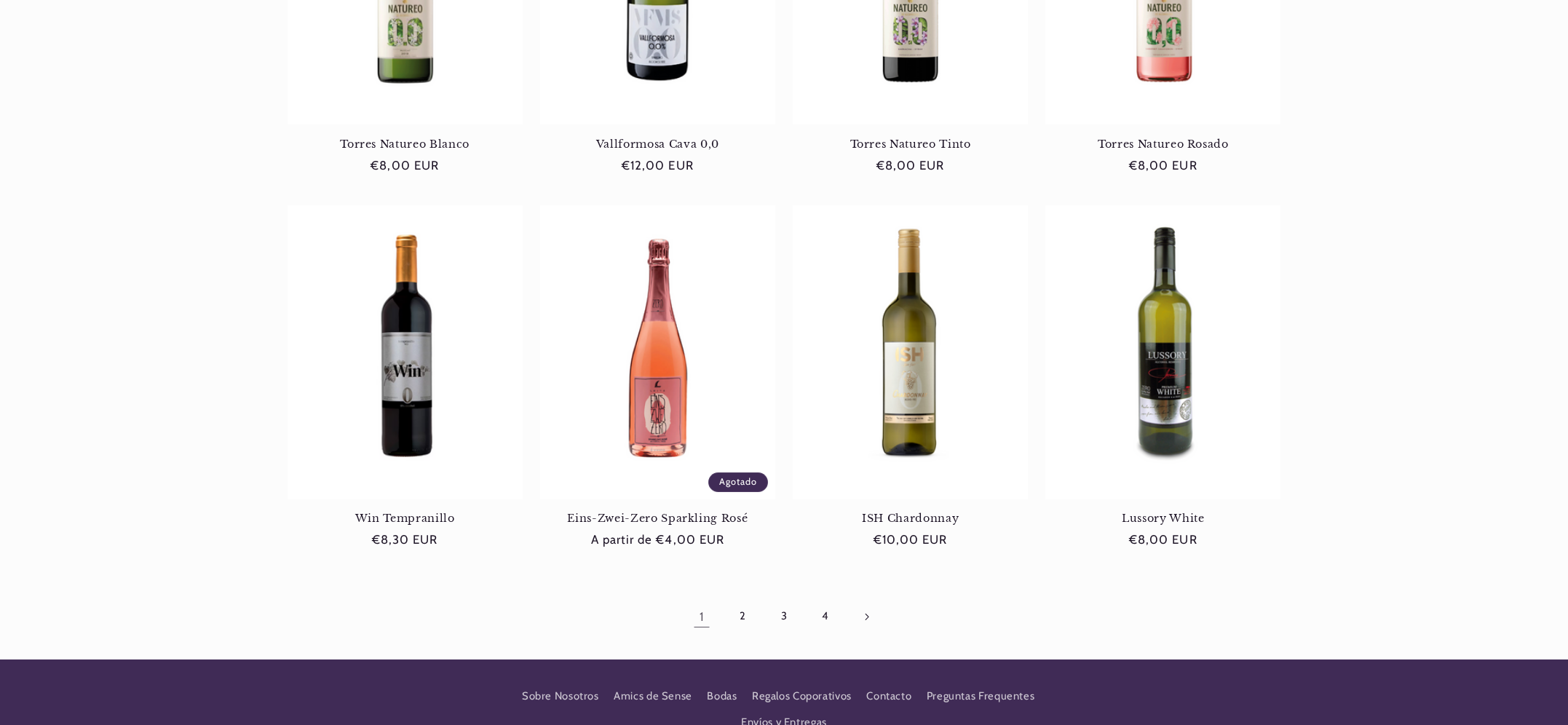
scroll to position [1157, 0]
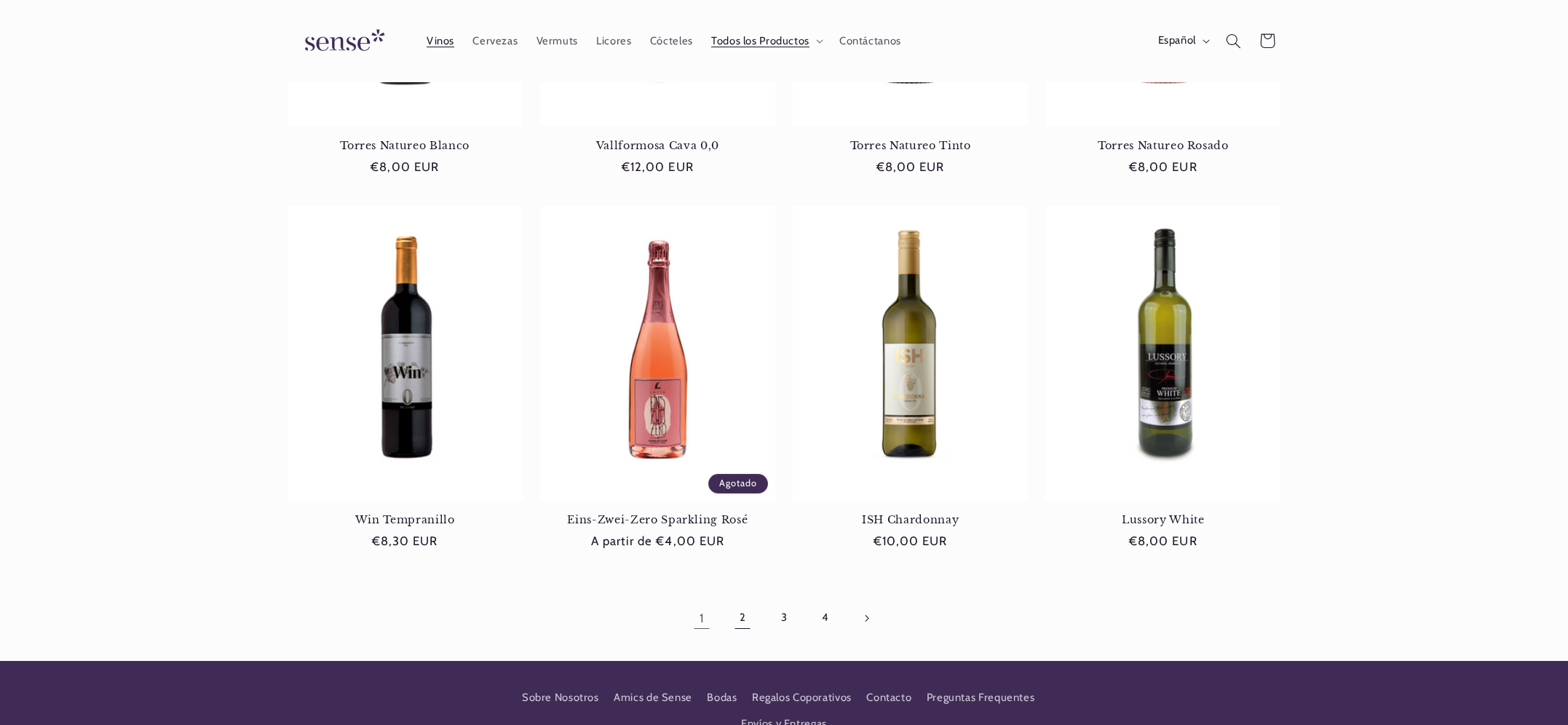
click at [745, 617] on link "2" at bounding box center [742, 618] width 34 height 34
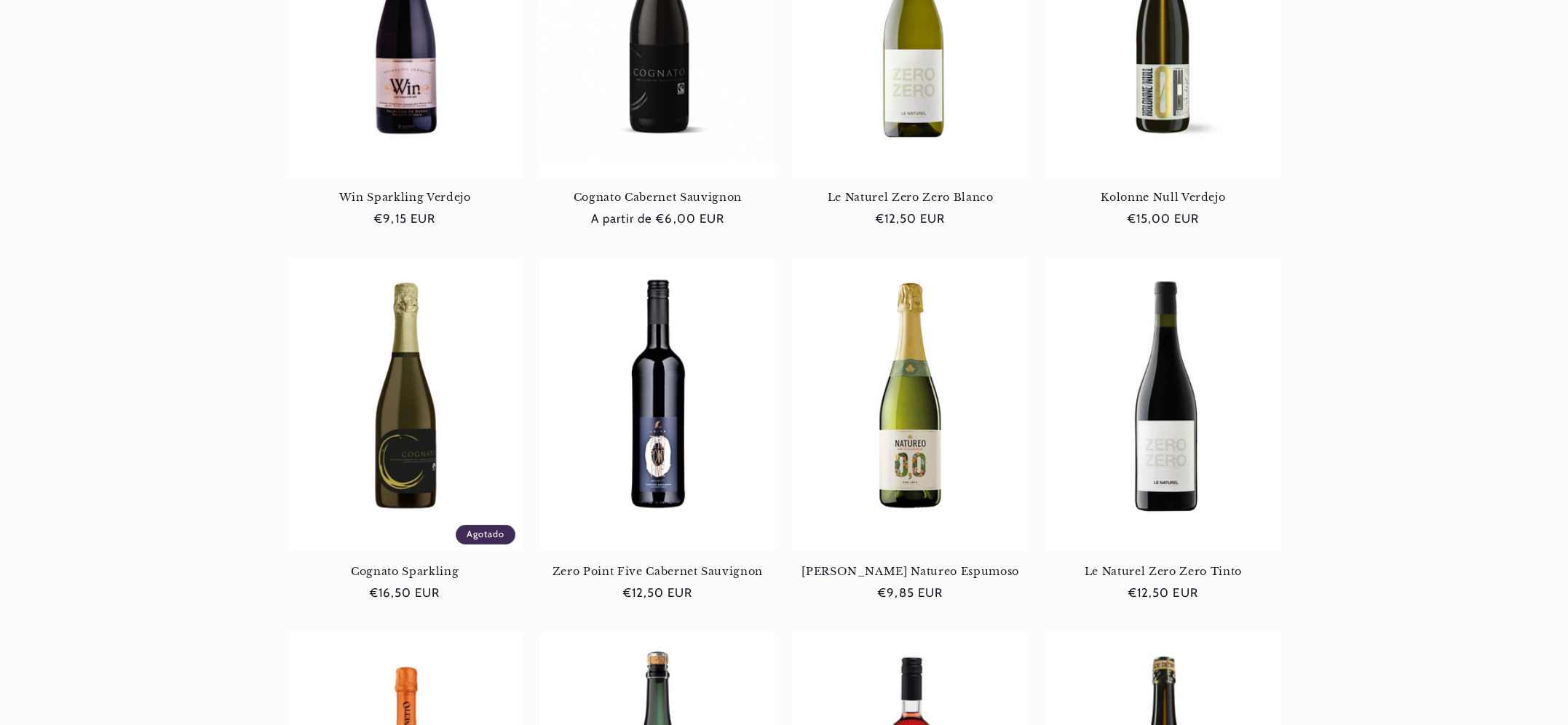
scroll to position [1108, 0]
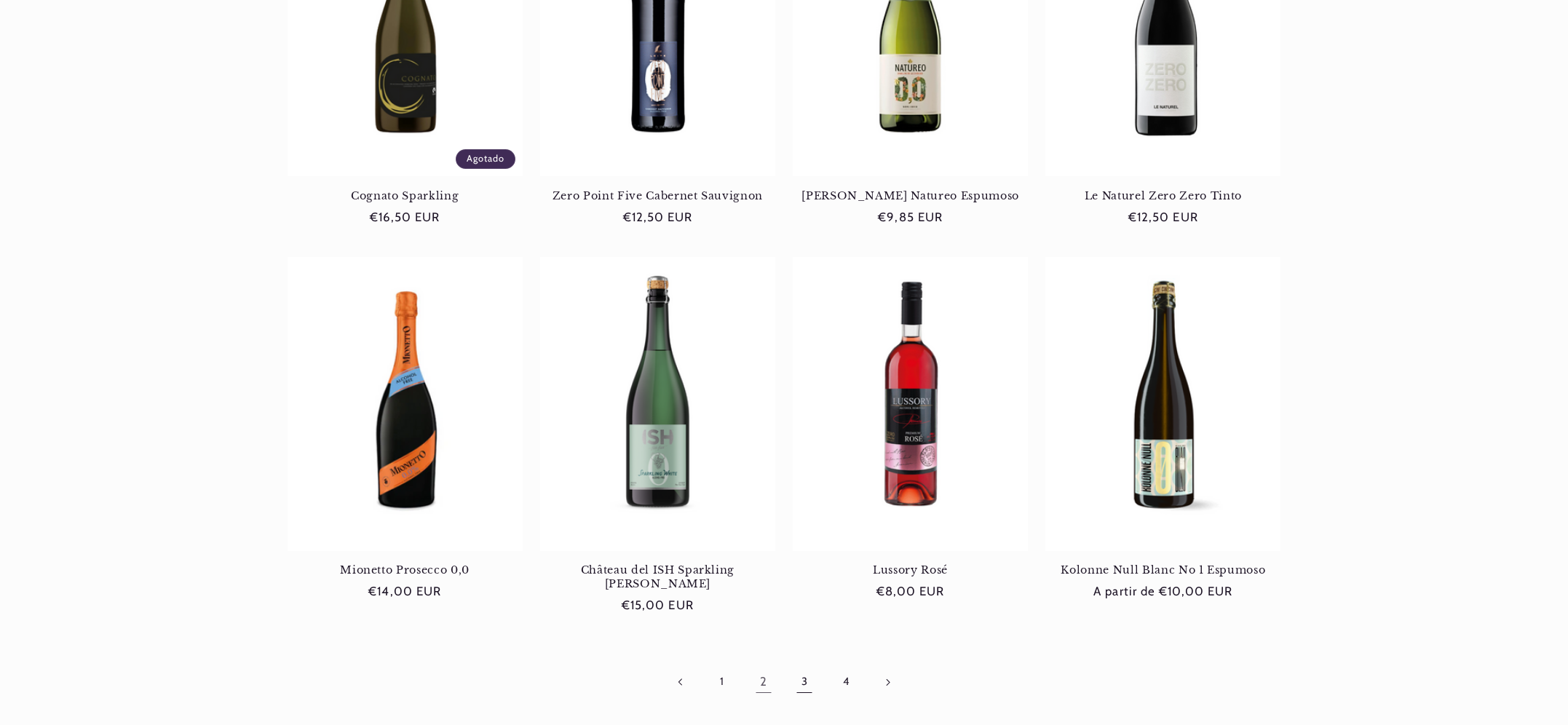
click at [803, 665] on link "3" at bounding box center [804, 682] width 34 height 34
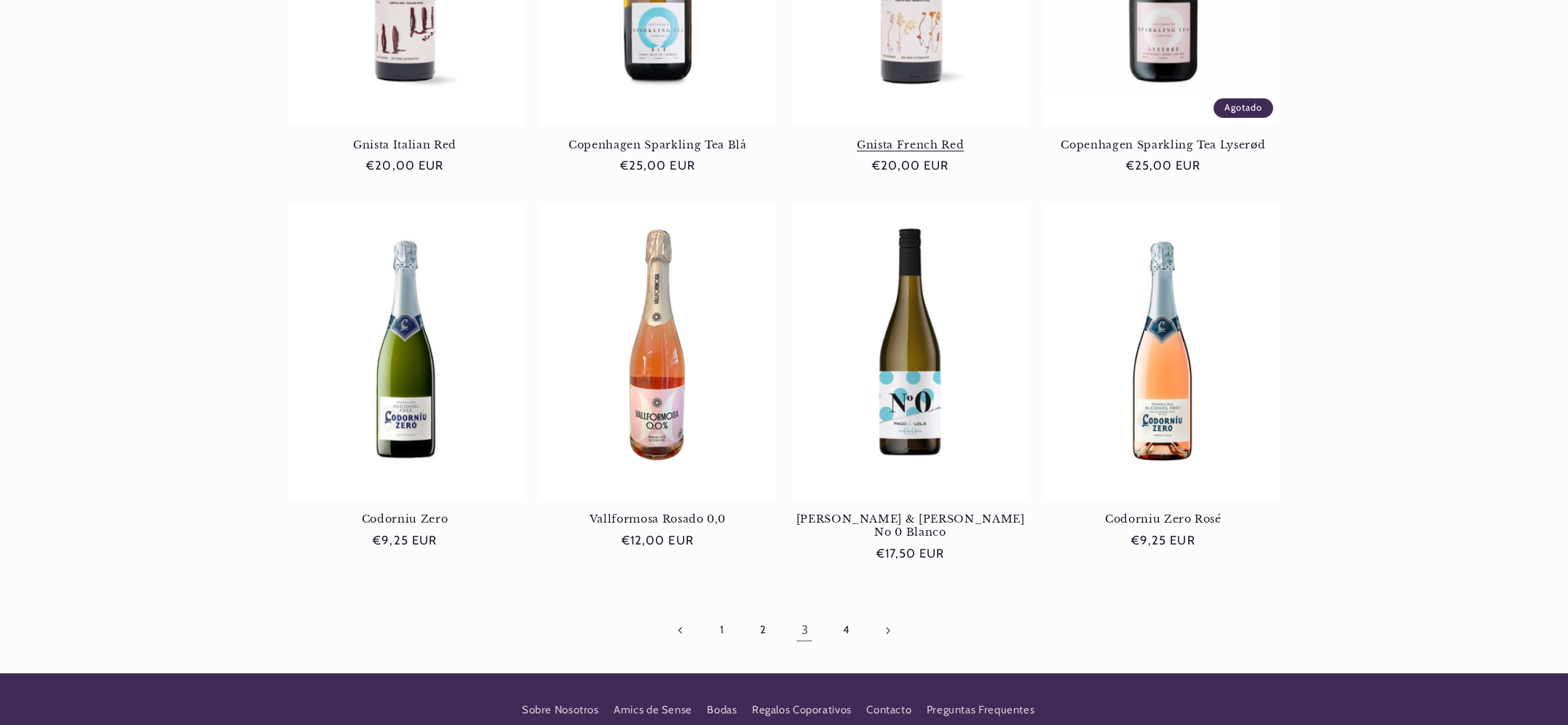
scroll to position [1174, 0]
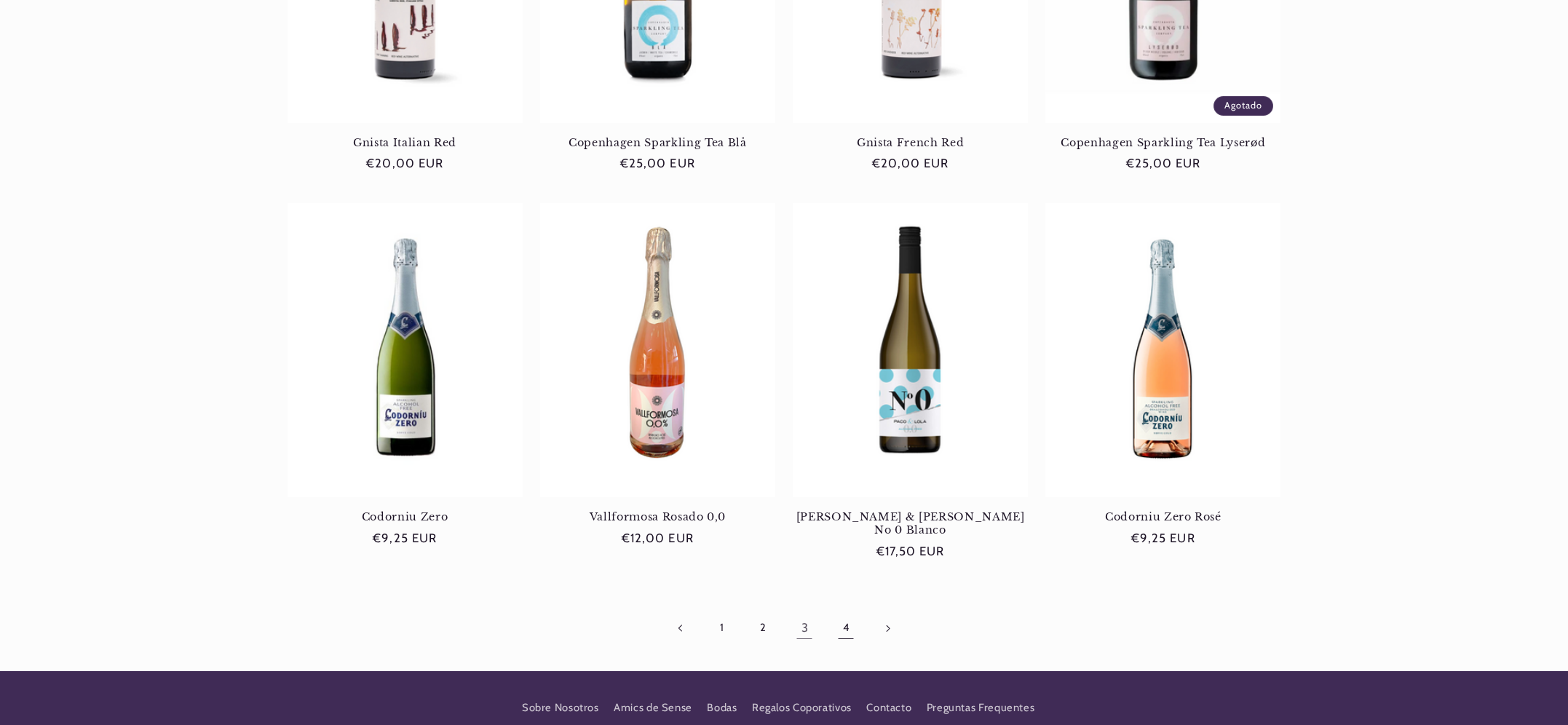
click at [844, 612] on link "4" at bounding box center [846, 628] width 34 height 34
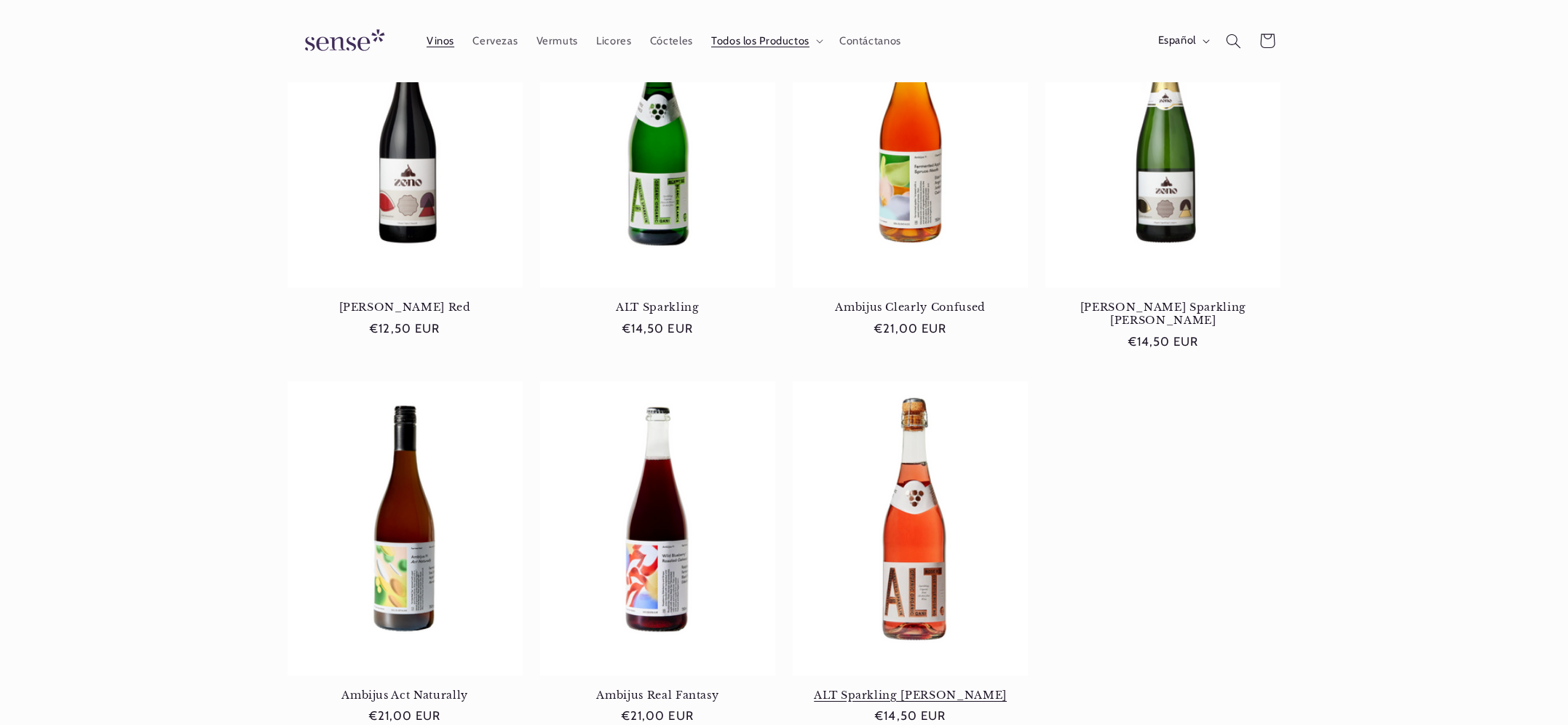
scroll to position [615, 0]
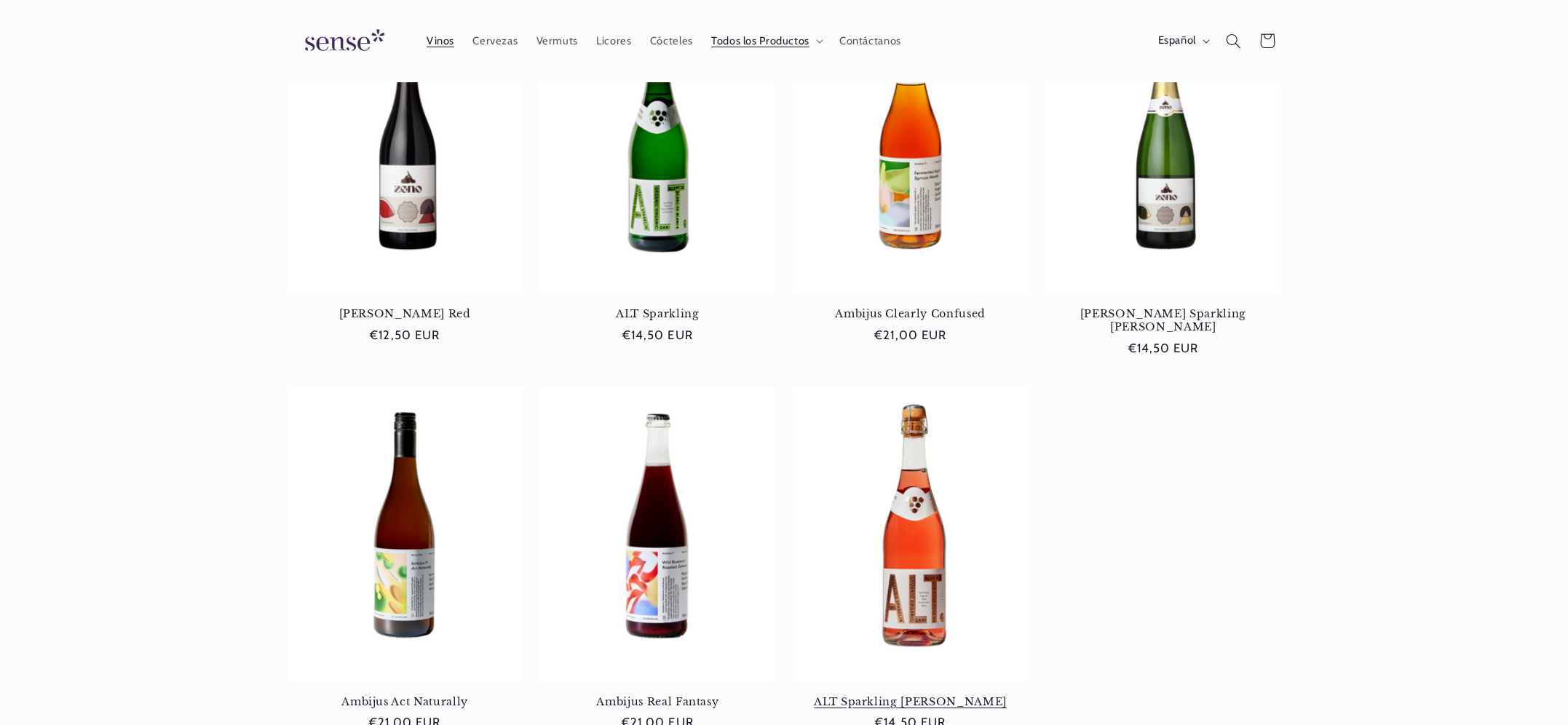
click at [916, 695] on link "ALT Sparkling Rosé" at bounding box center [910, 702] width 236 height 13
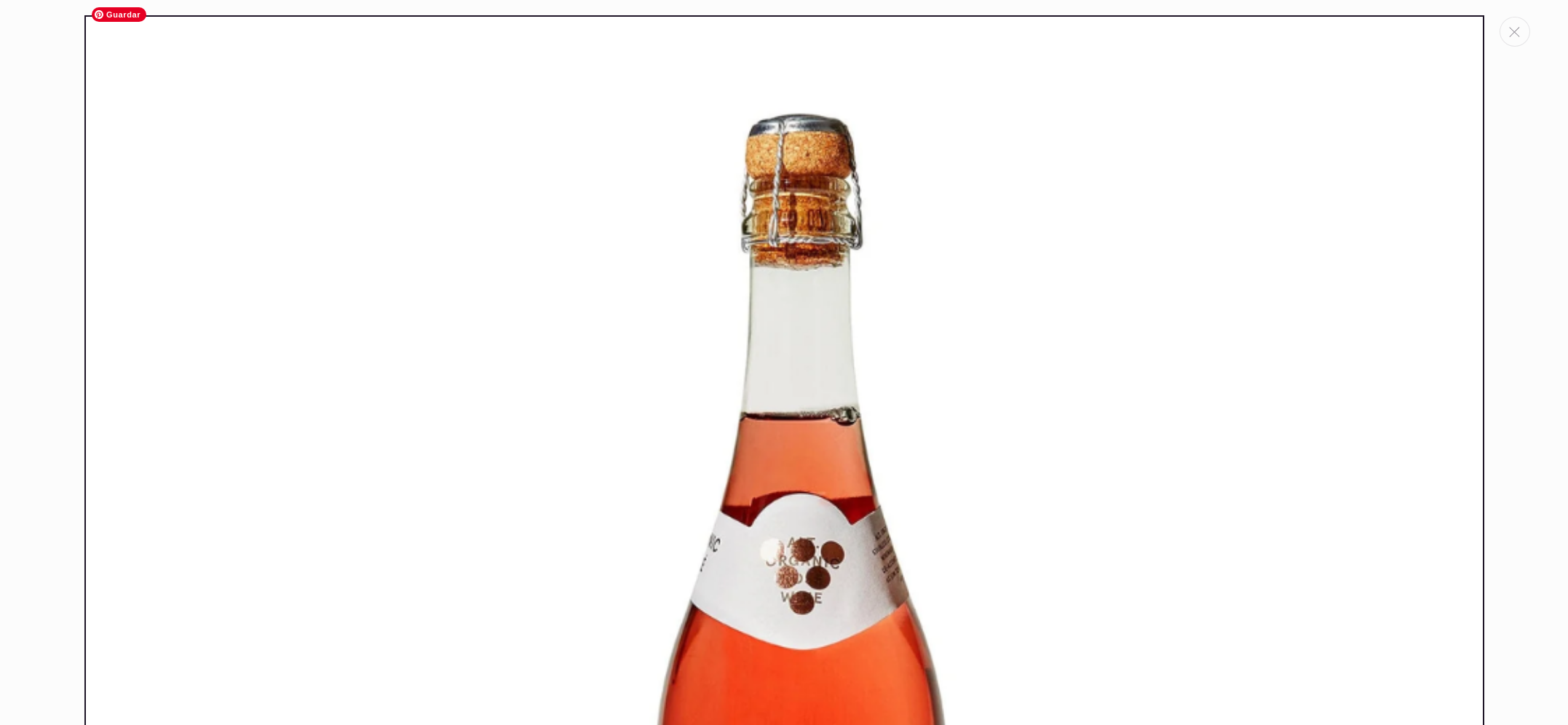
scroll to position [15, 0]
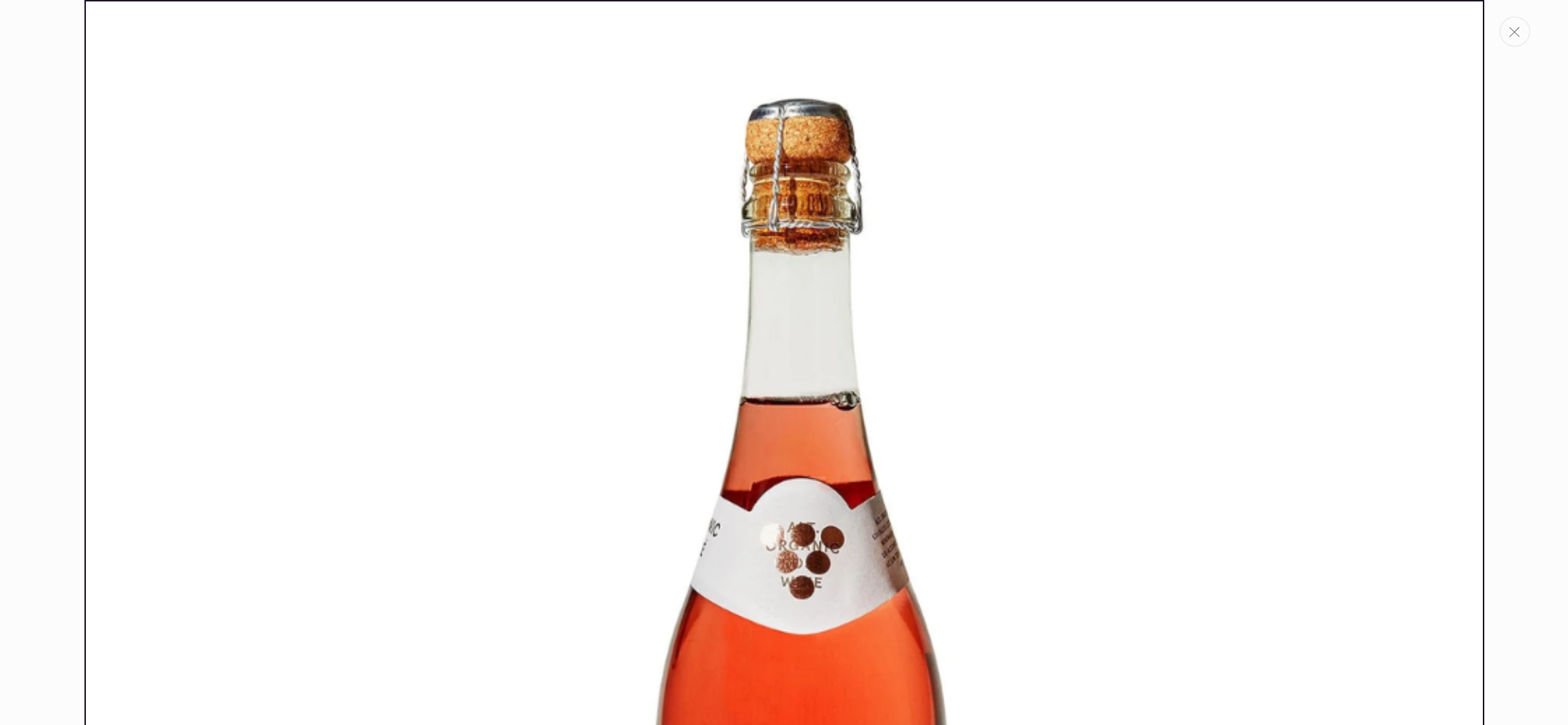
click at [1516, 21] on button "Cerrar" at bounding box center [1515, 32] width 31 height 30
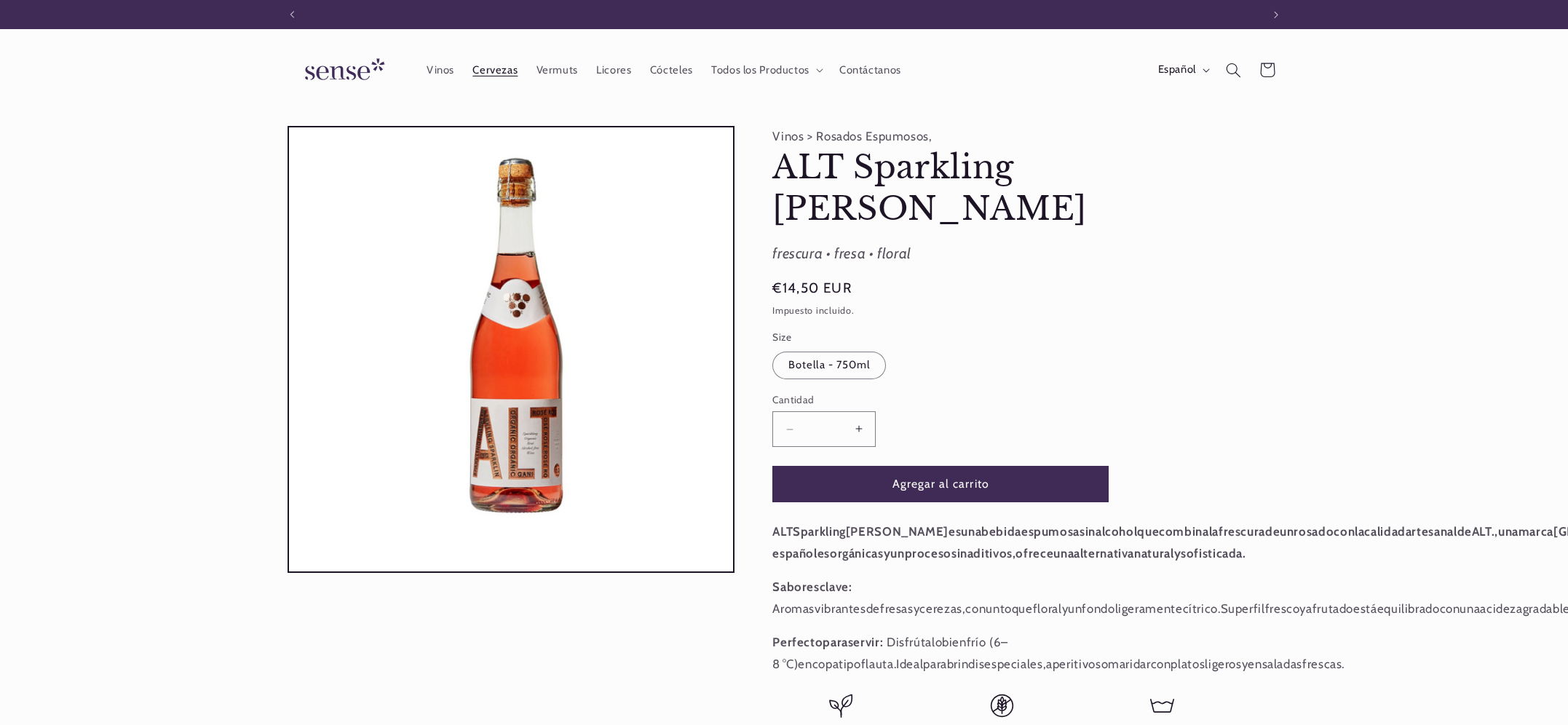
scroll to position [0, 969]
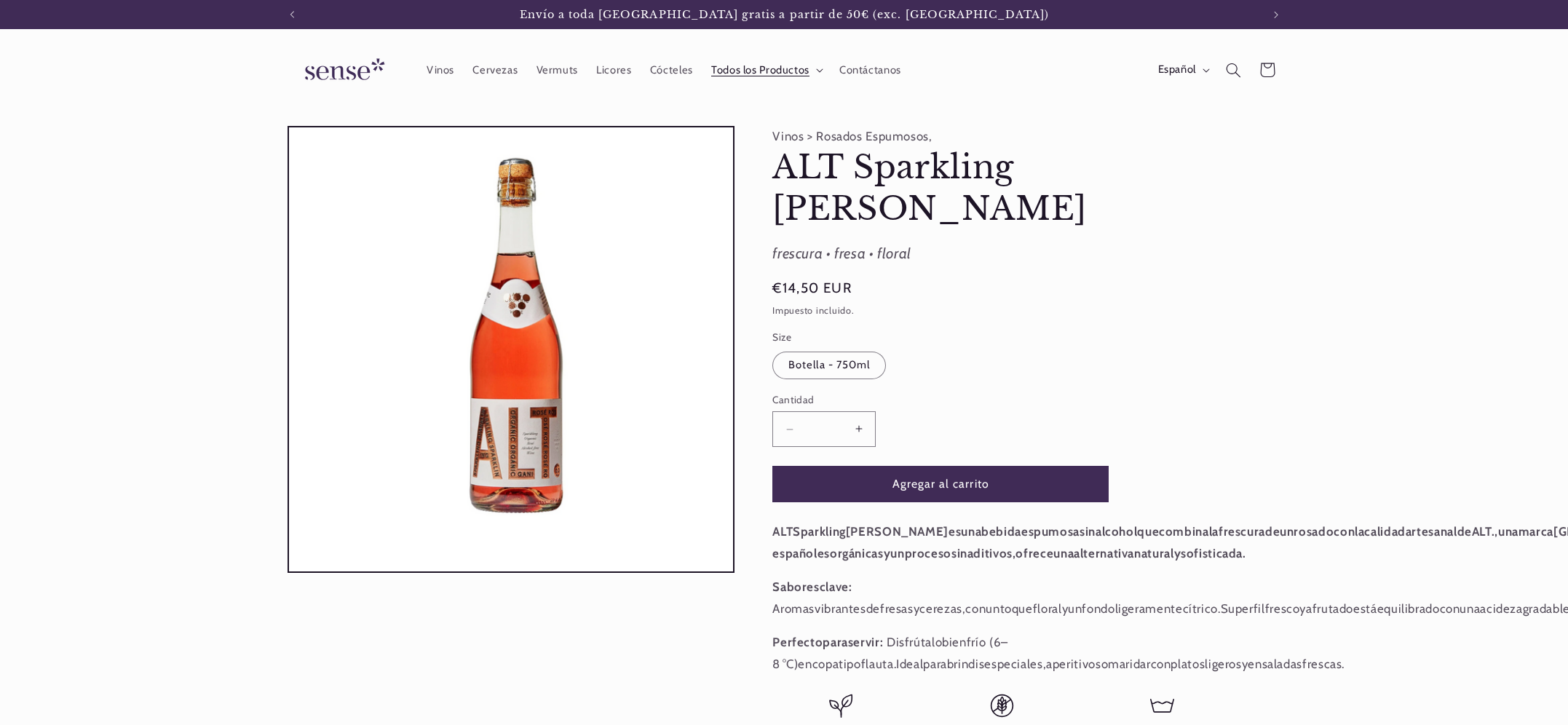
click at [759, 70] on span "Todos los Productos" at bounding box center [760, 69] width 99 height 14
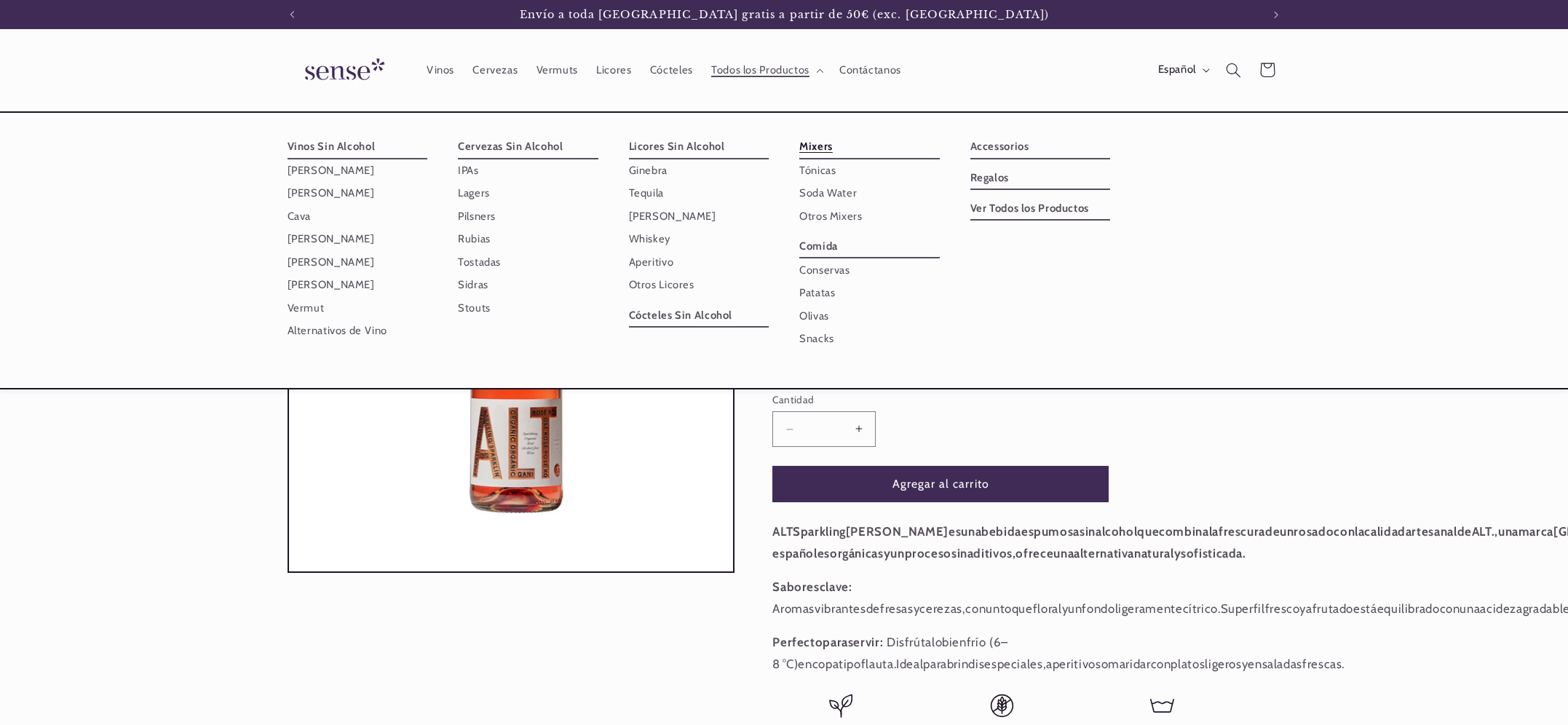
click at [821, 143] on link "Mixers" at bounding box center [870, 146] width 141 height 23
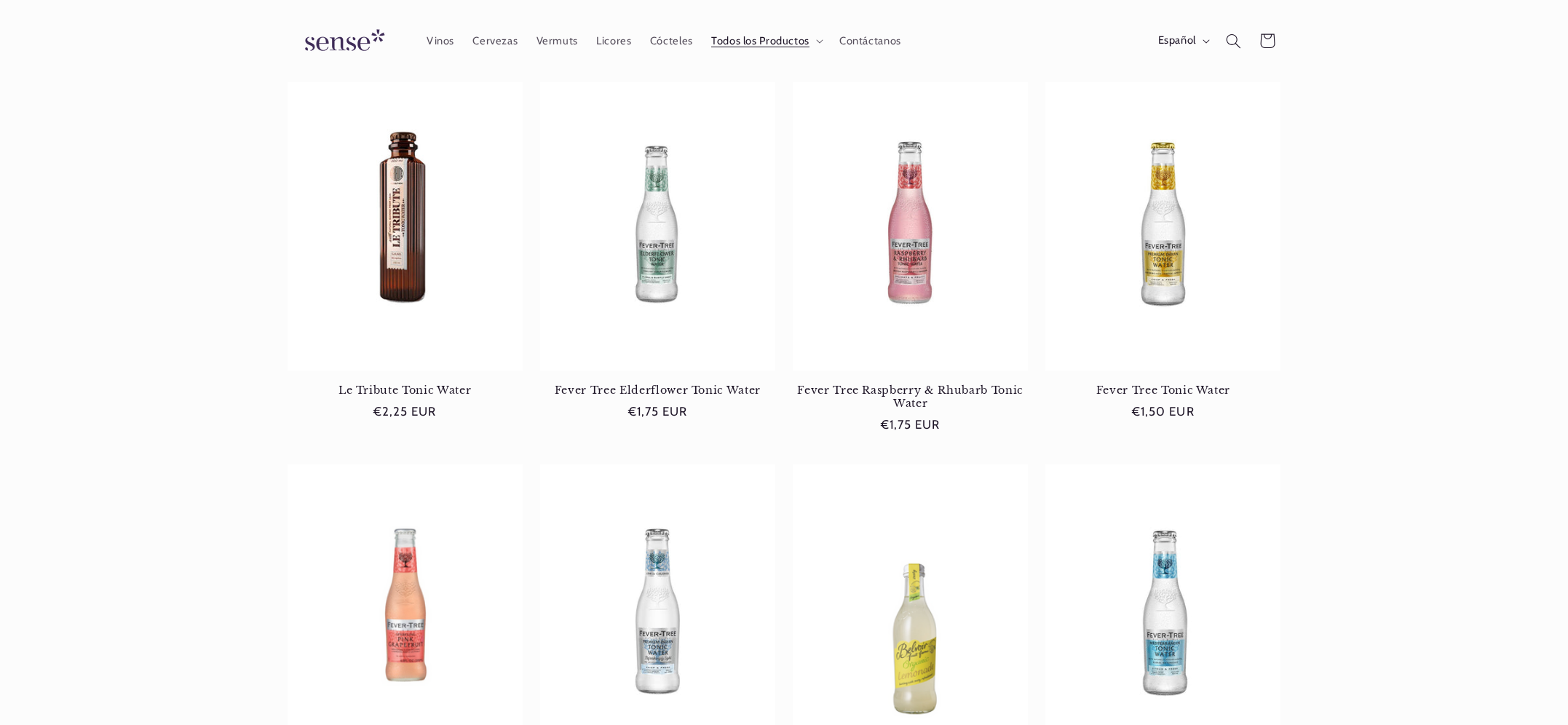
scroll to position [543, 0]
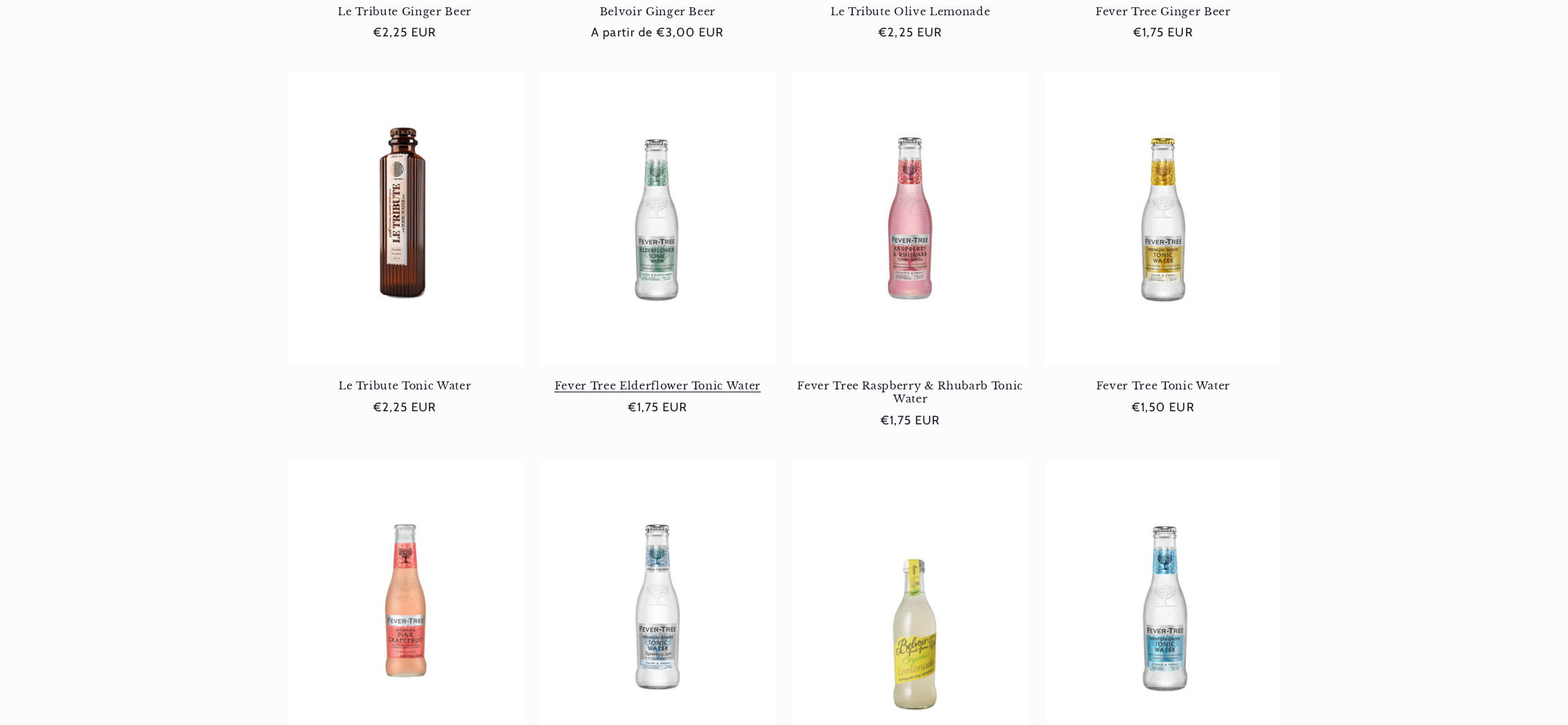
click at [658, 379] on link "Fever Tree Elderflower Tonic Water" at bounding box center [658, 385] width 236 height 13
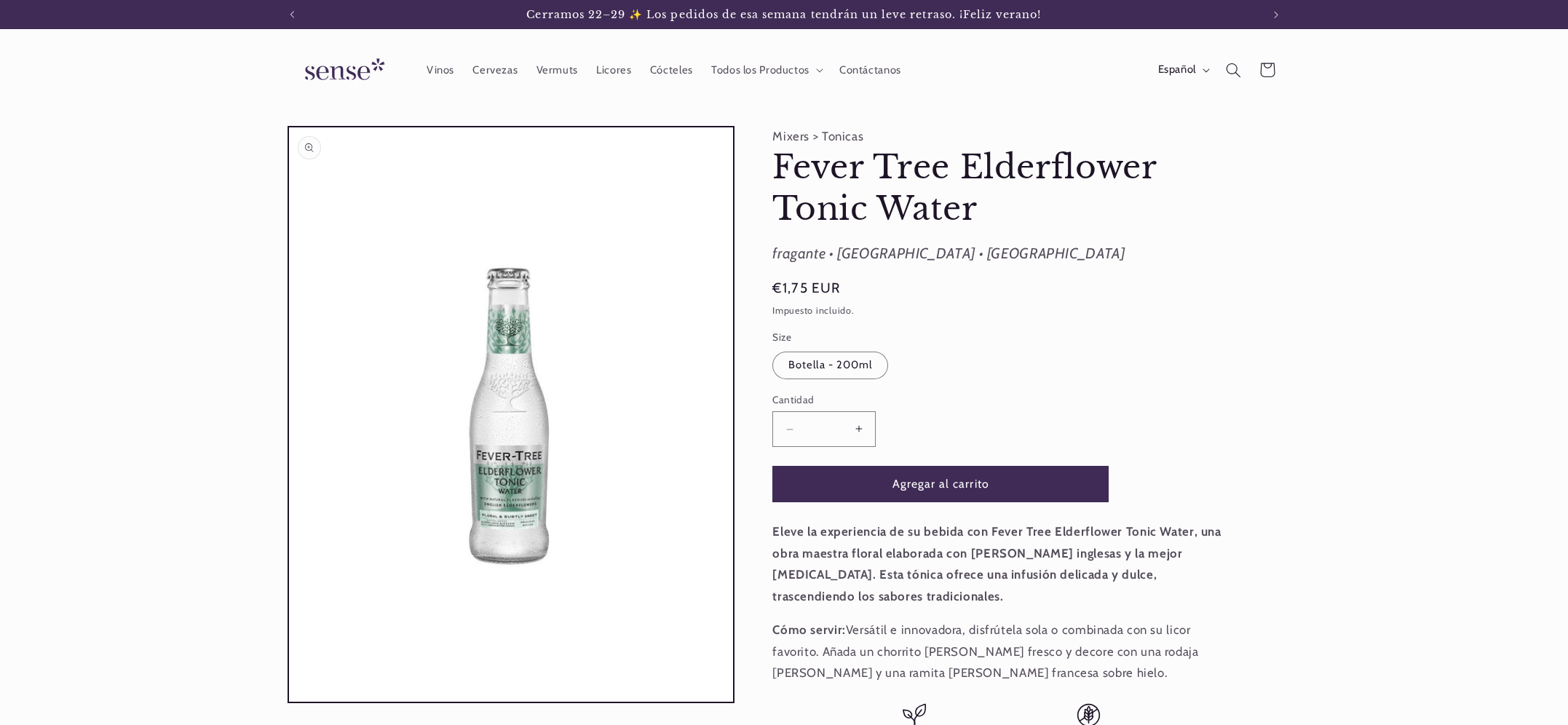
click at [289, 702] on button "Abrir elemento multimedia 1 en una ventana modal" at bounding box center [289, 702] width 0 height 0
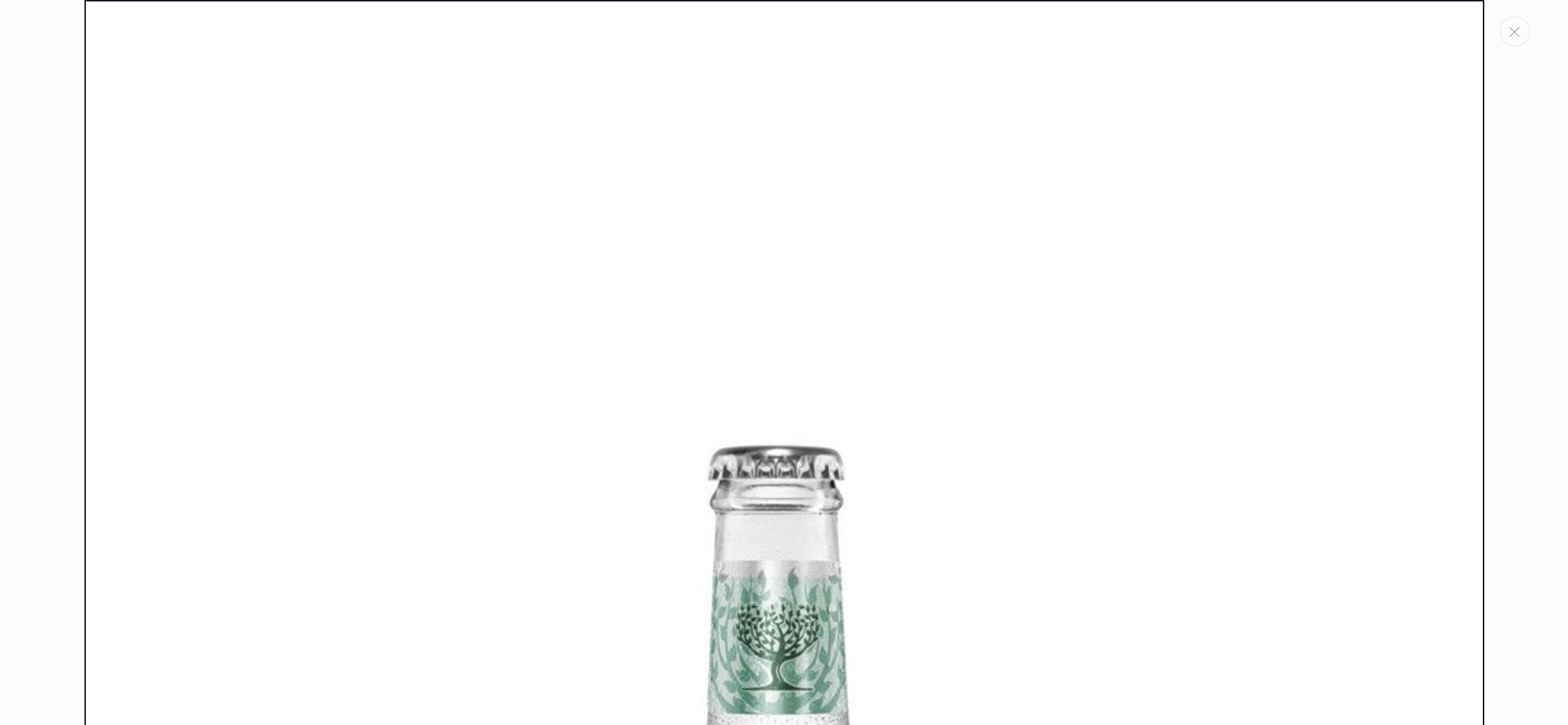
scroll to position [0, 969]
click at [1526, 38] on button "Cerrar" at bounding box center [1515, 32] width 31 height 30
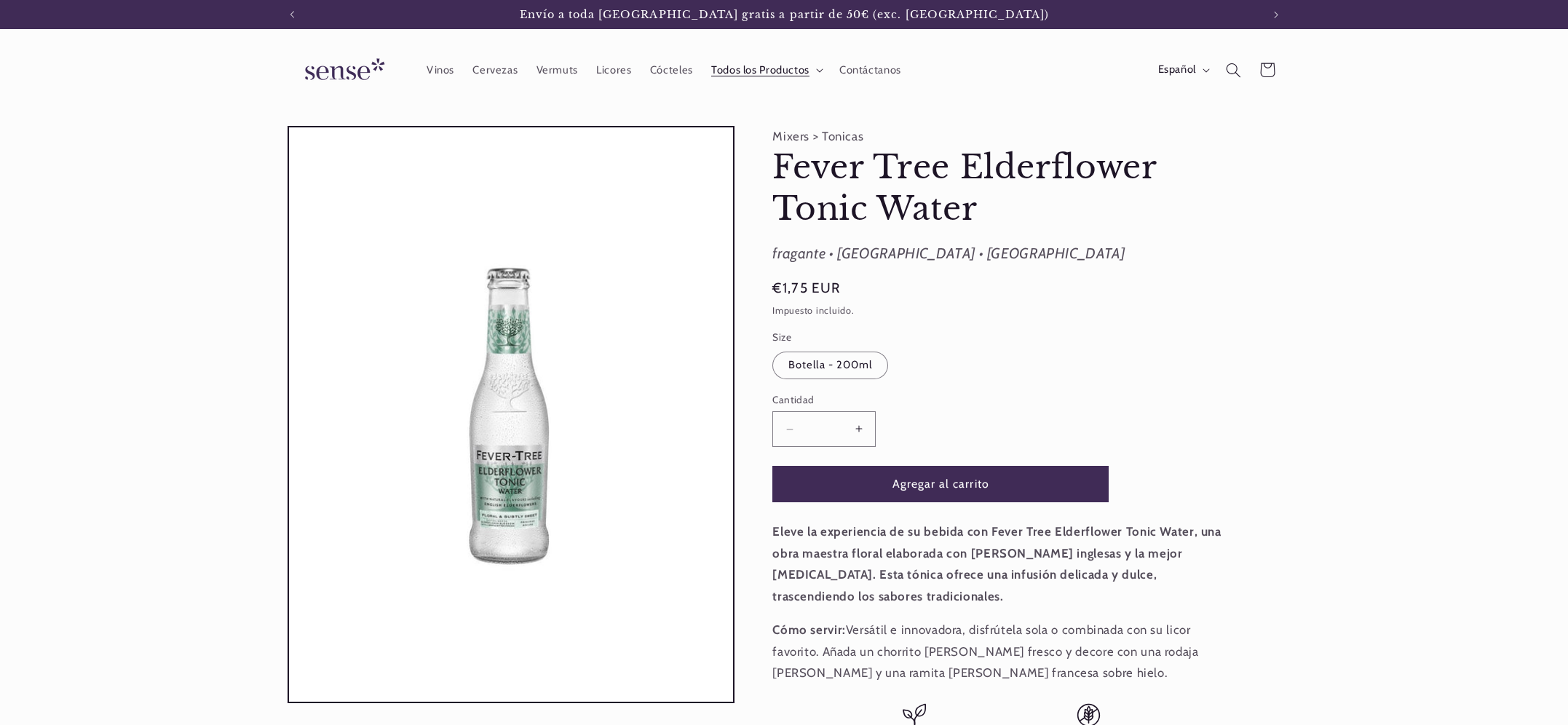
click at [780, 65] on span "Todos los Productos" at bounding box center [760, 69] width 99 height 14
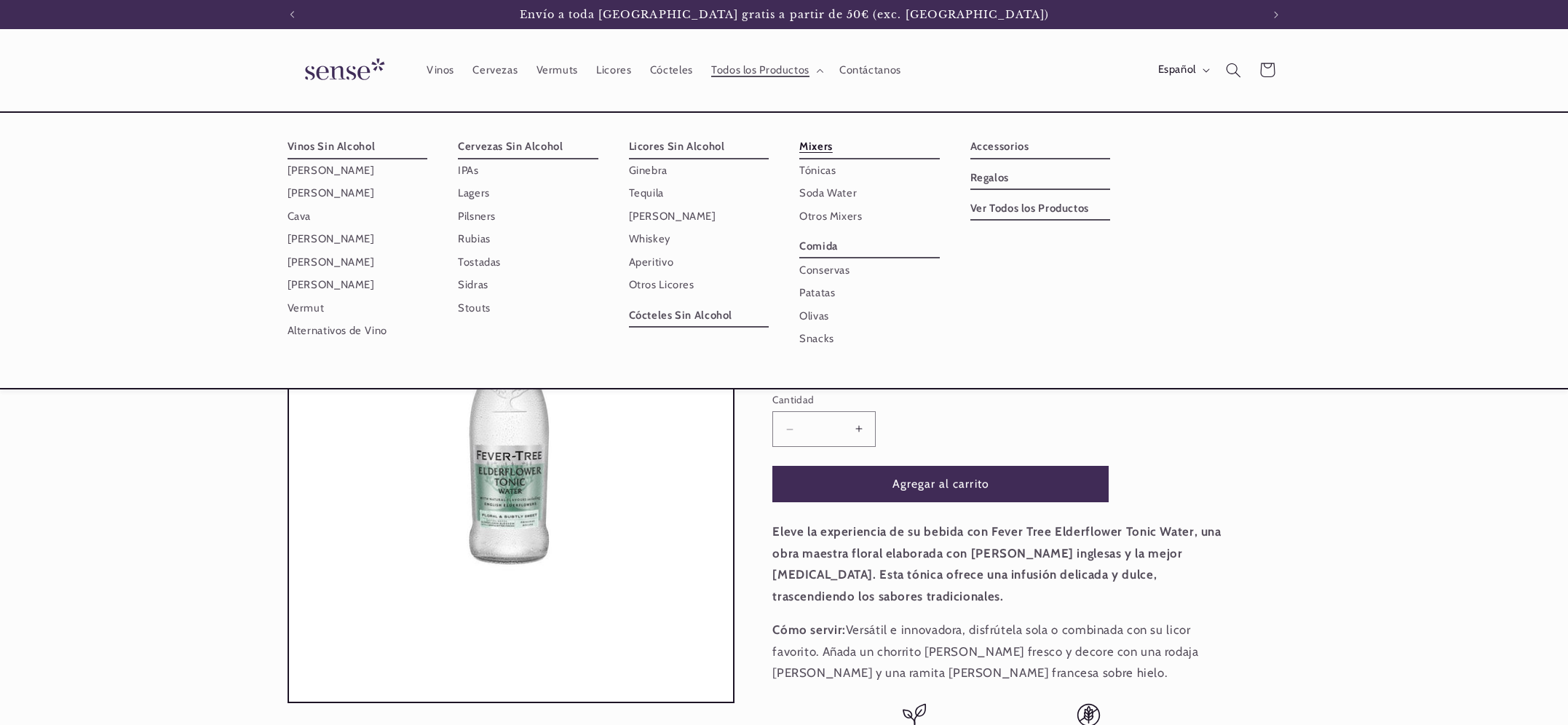
click at [812, 141] on link "Mixers" at bounding box center [870, 146] width 141 height 23
